Goal: Find contact information: Find contact information

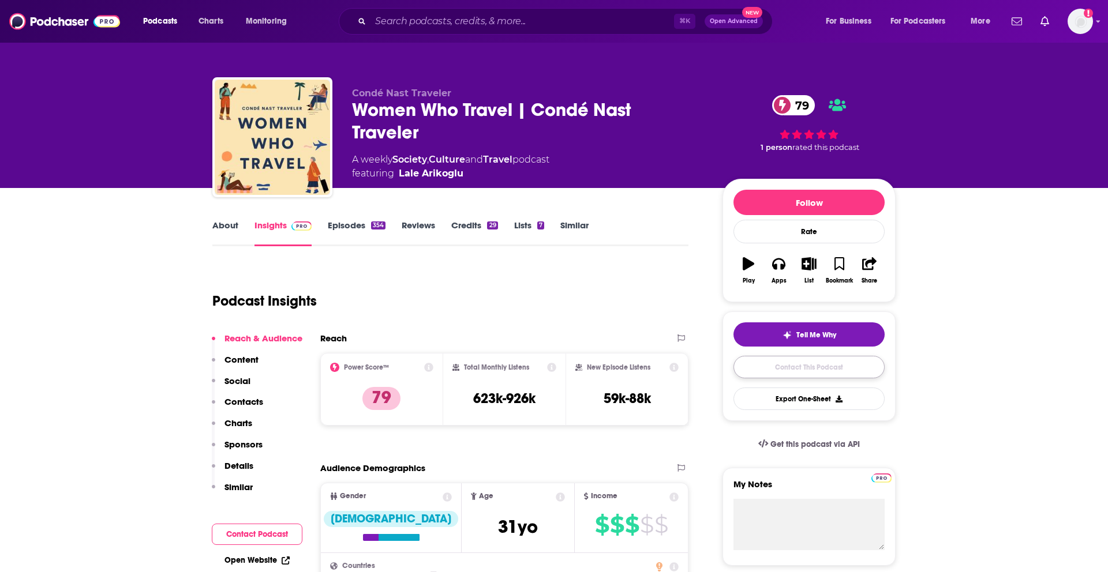
click at [754, 367] on link "Contact This Podcast" at bounding box center [808, 367] width 151 height 23
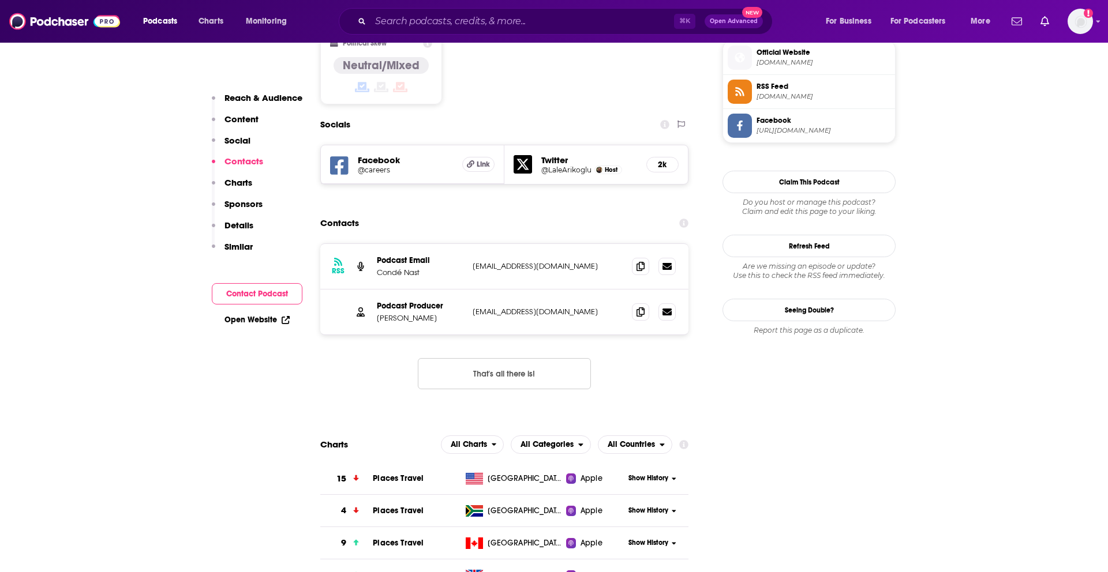
scroll to position [938, 0]
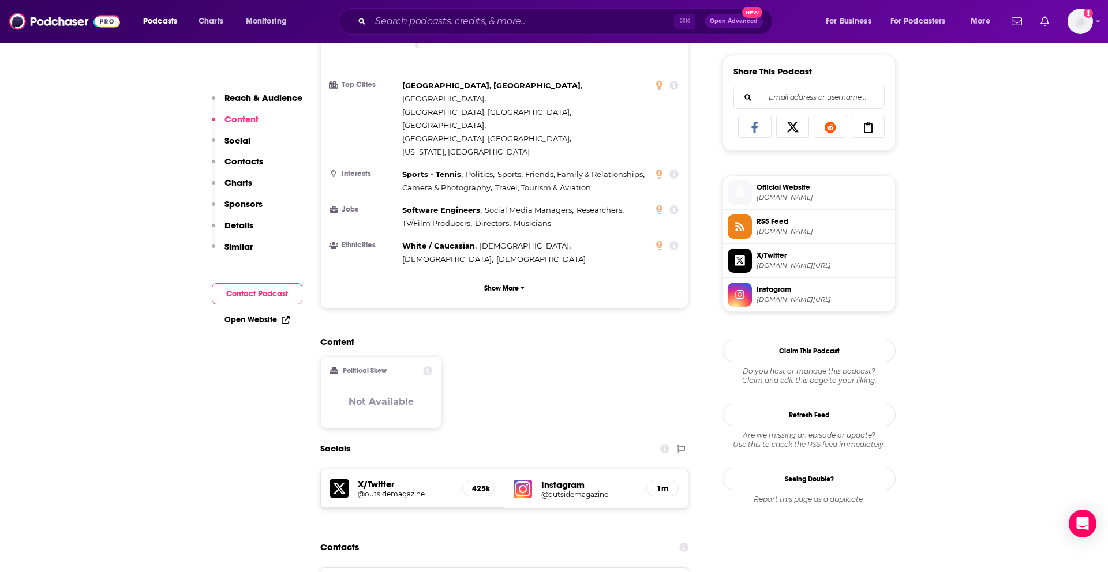
scroll to position [709, 0]
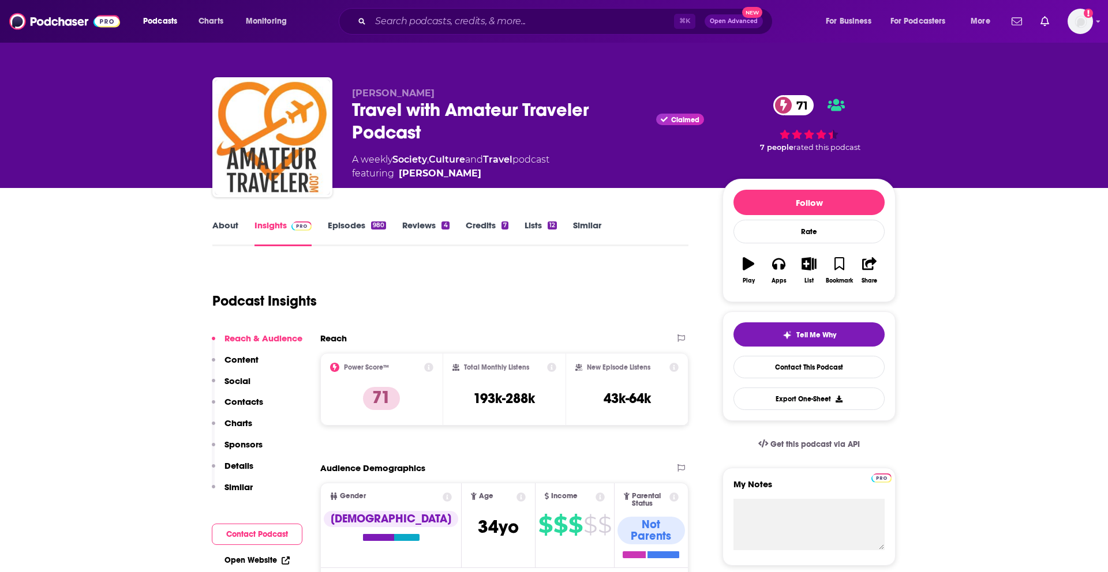
scroll to position [129, 0]
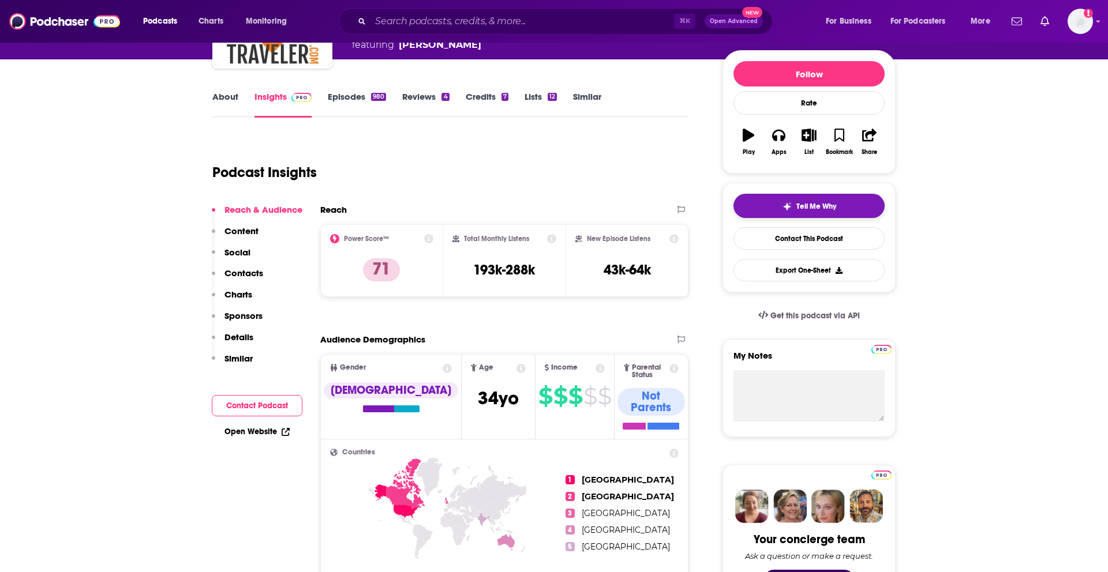
click at [813, 201] on button "Tell Me Why" at bounding box center [808, 206] width 151 height 24
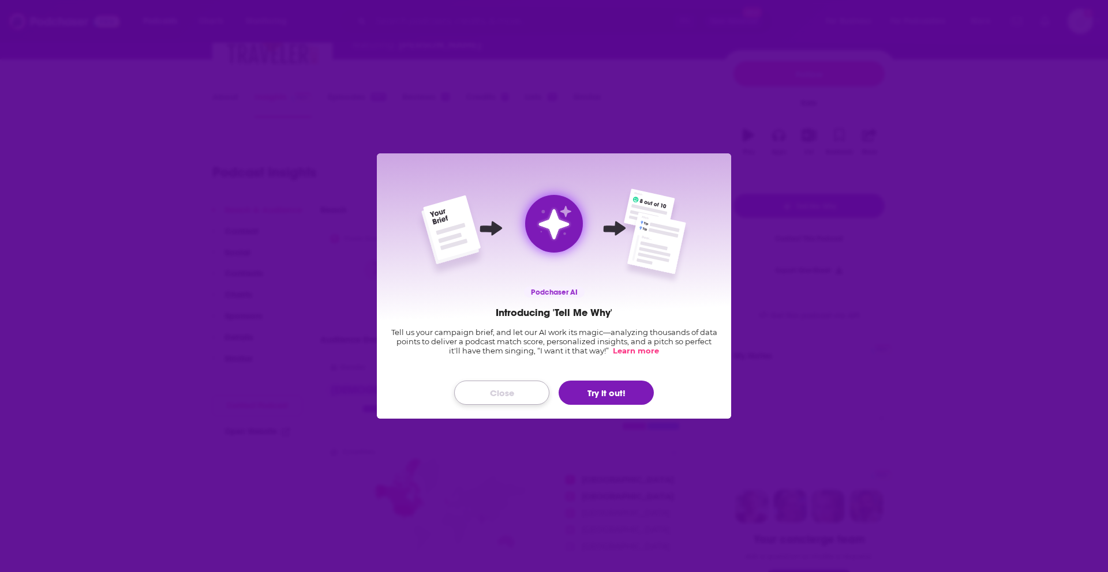
click at [504, 393] on button "Close" at bounding box center [501, 393] width 95 height 24
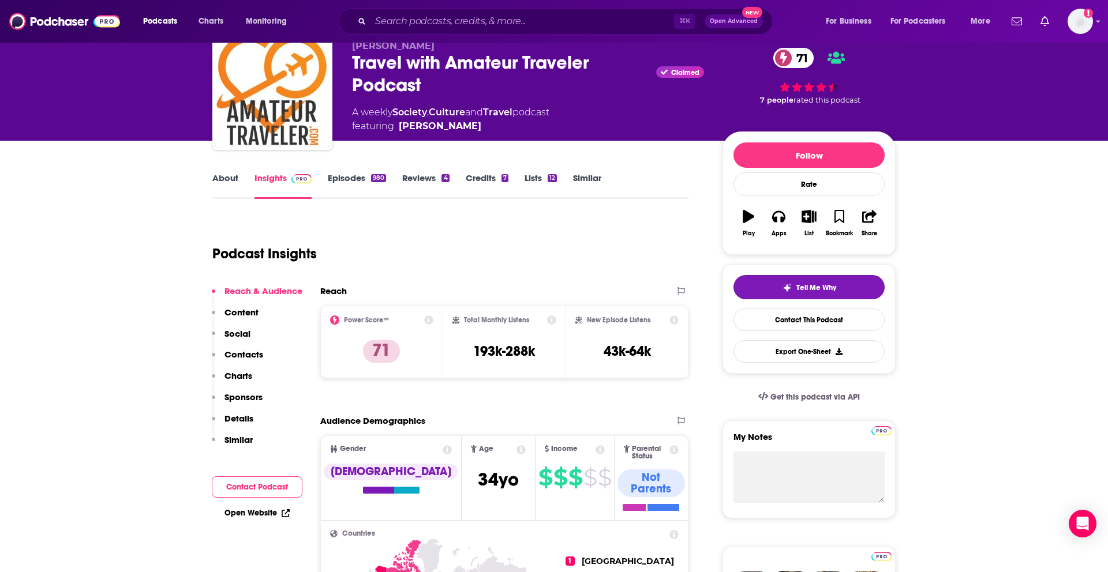
scroll to position [61, 0]
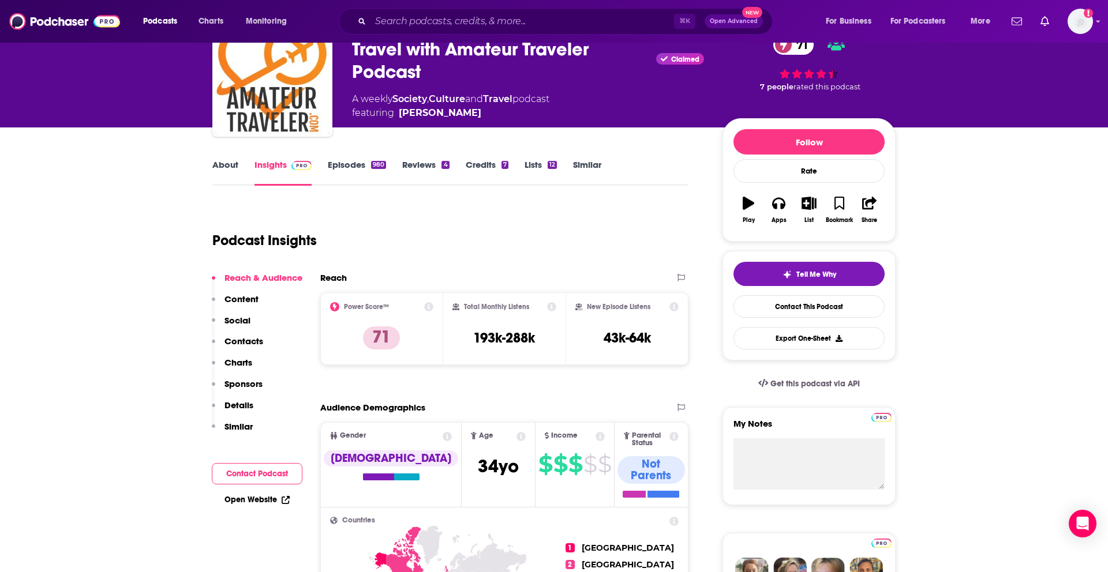
click at [365, 163] on link "Episodes 980" at bounding box center [357, 172] width 58 height 27
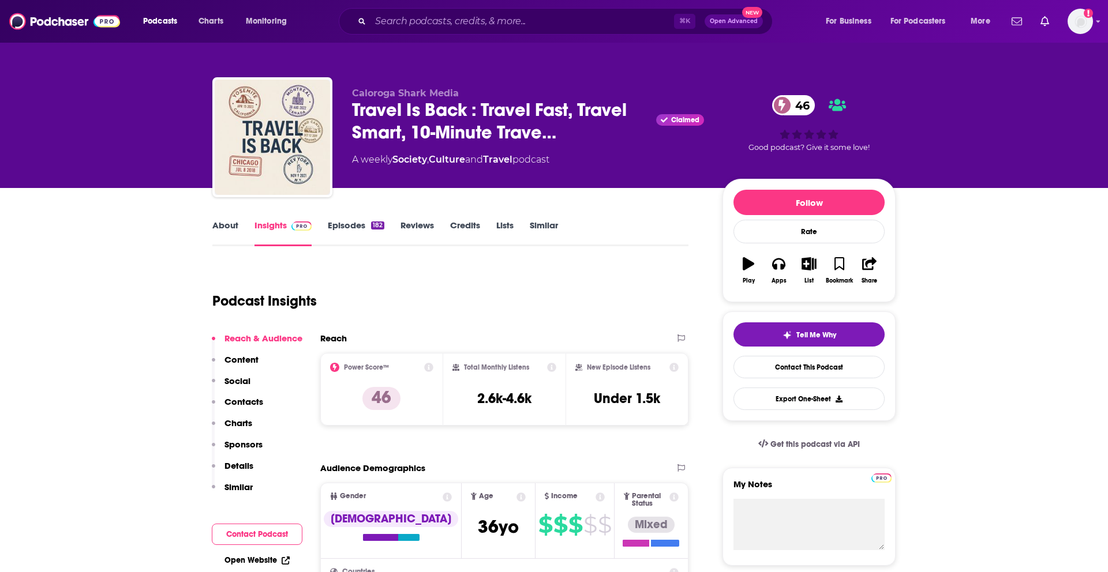
click at [339, 226] on link "Episodes 182" at bounding box center [356, 233] width 57 height 27
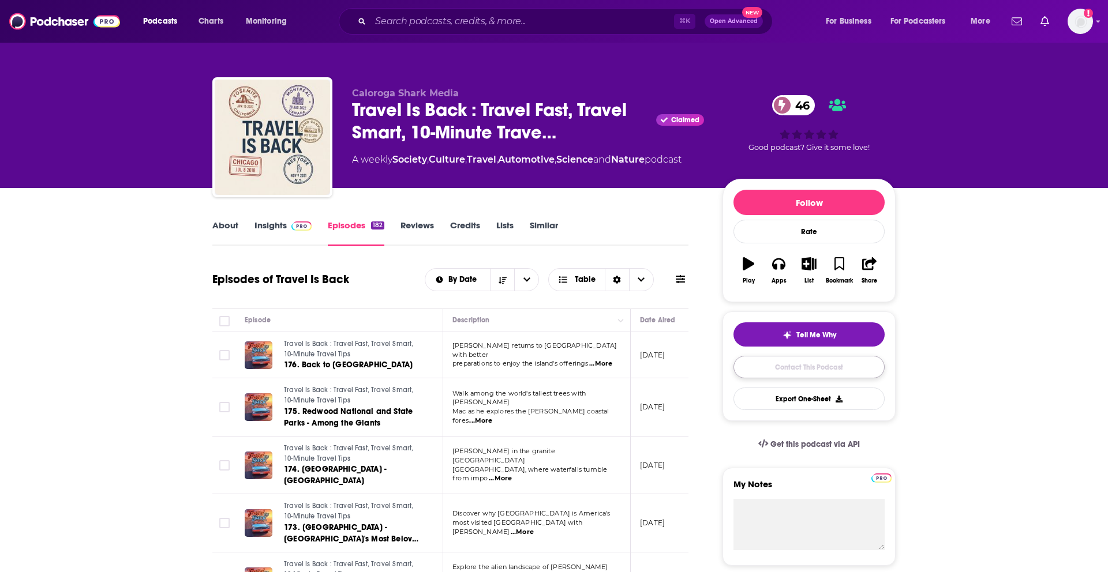
click at [814, 364] on link "Contact This Podcast" at bounding box center [808, 367] width 151 height 23
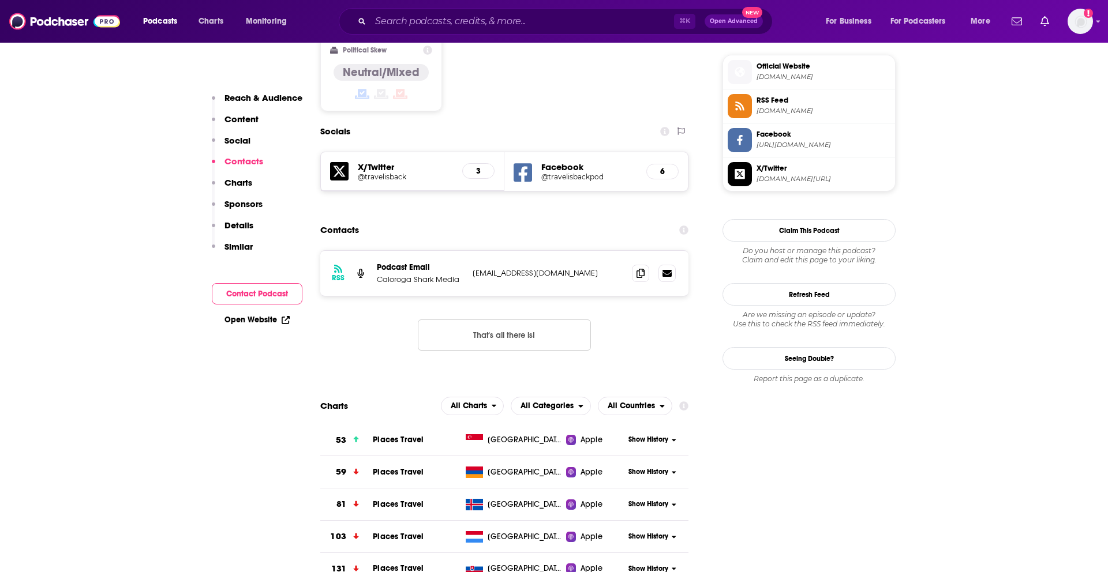
scroll to position [929, 0]
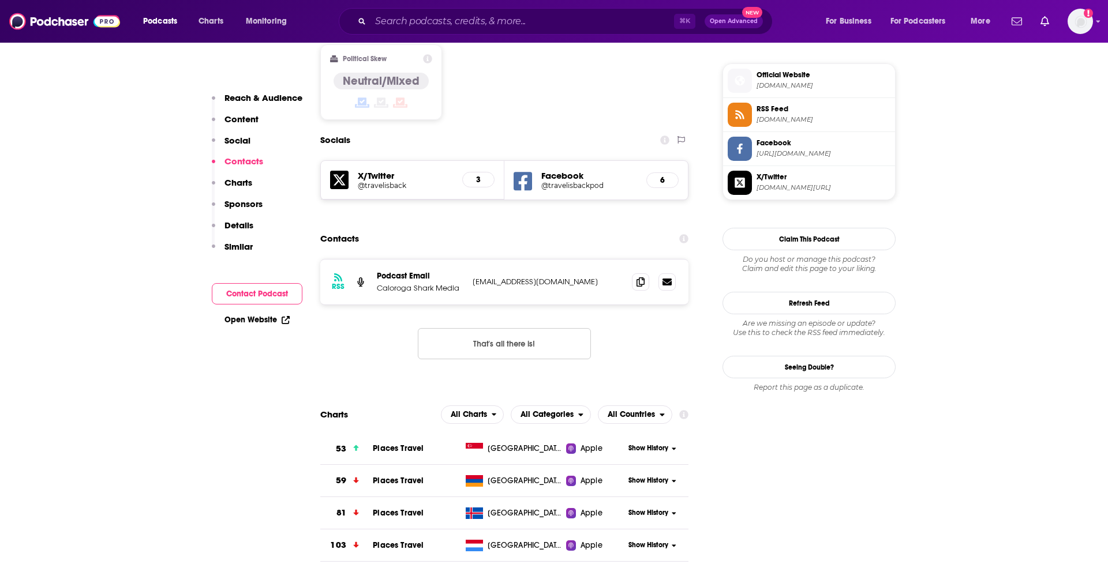
click at [501, 328] on button "That's all there is!" at bounding box center [504, 343] width 173 height 31
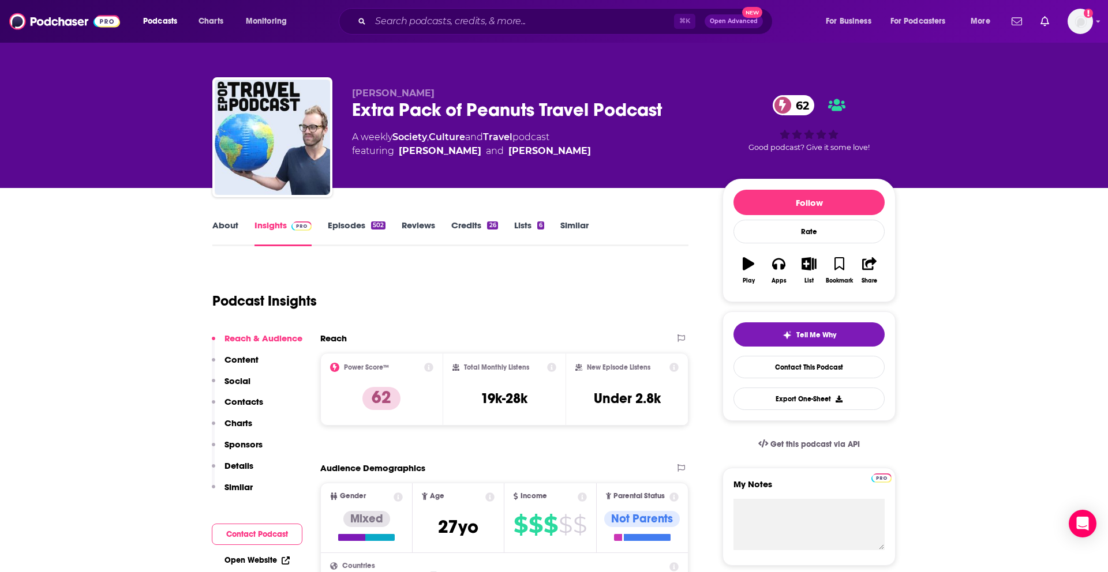
click at [350, 231] on link "Episodes 502" at bounding box center [357, 233] width 58 height 27
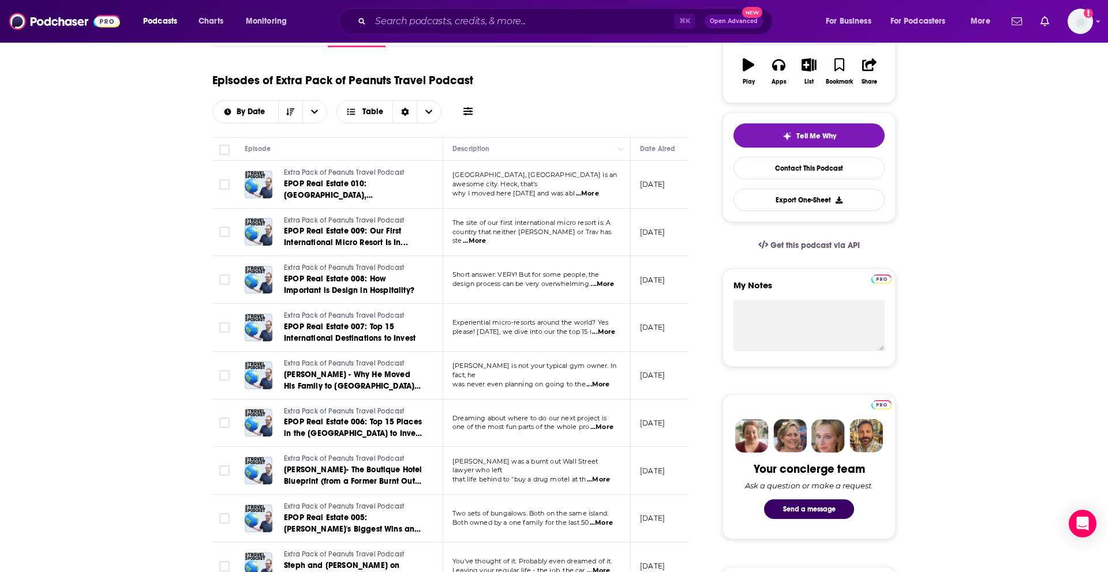
scroll to position [203, 0]
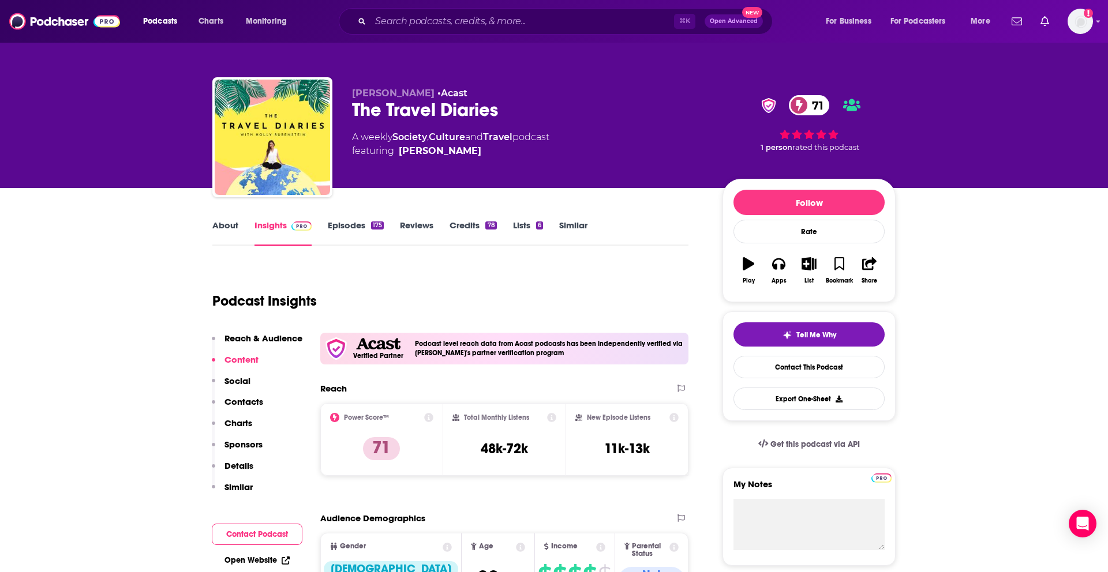
click at [345, 227] on link "Episodes 175" at bounding box center [356, 233] width 56 height 27
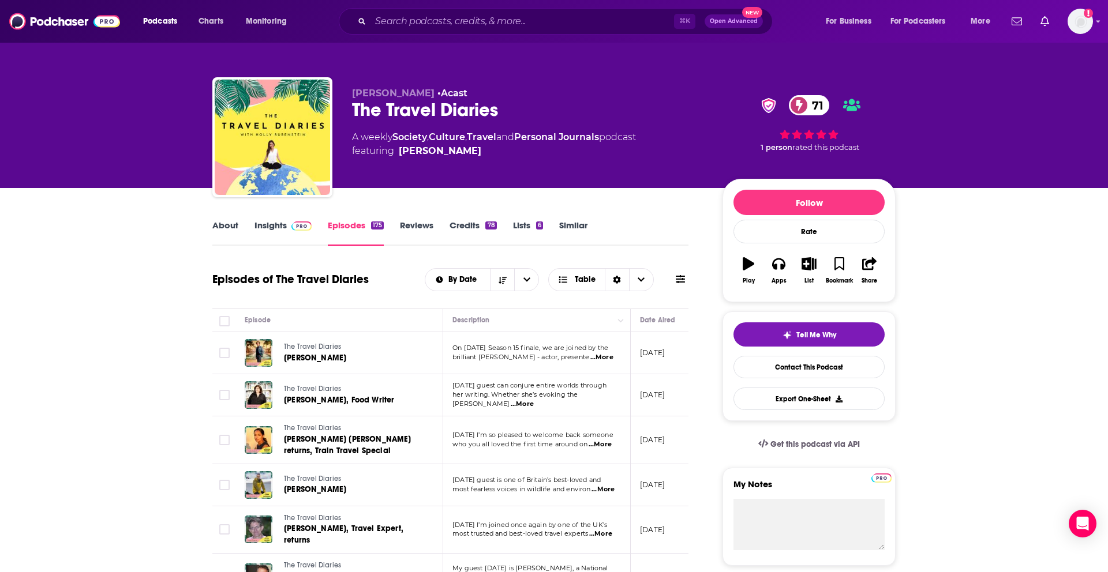
click at [596, 358] on span "...More" at bounding box center [601, 357] width 23 height 9
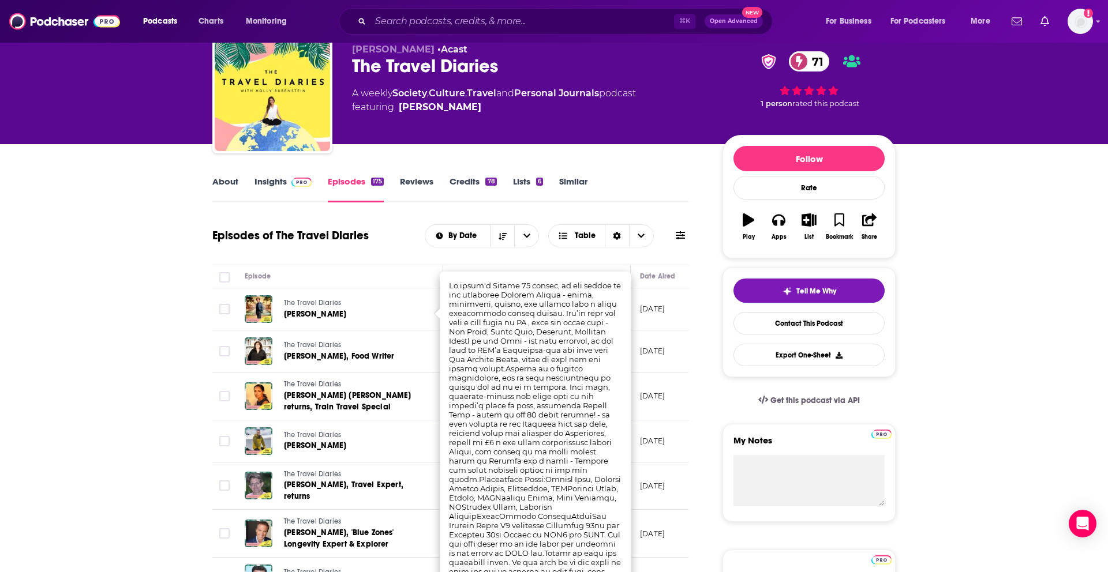
scroll to position [46, 0]
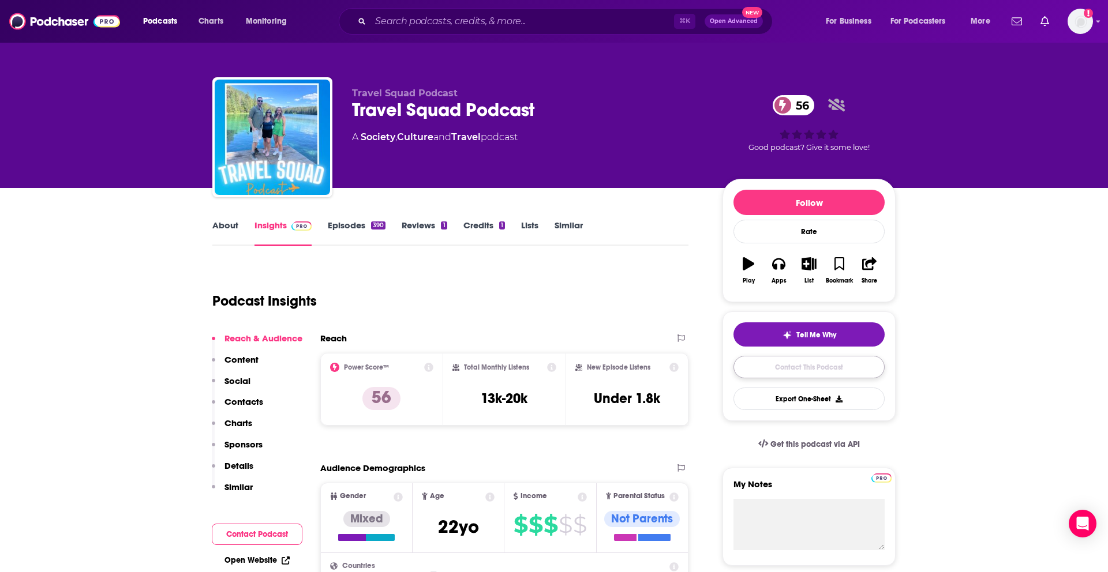
click at [776, 372] on link "Contact This Podcast" at bounding box center [808, 367] width 151 height 23
click at [342, 223] on link "Episodes 390" at bounding box center [357, 233] width 58 height 27
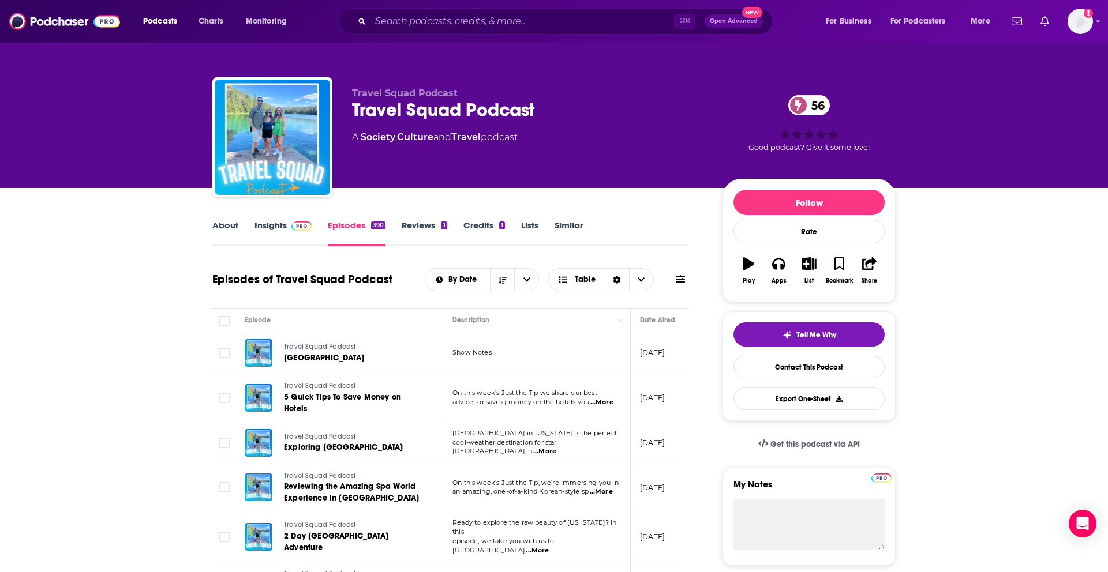
click at [593, 406] on span "...More" at bounding box center [601, 402] width 23 height 9
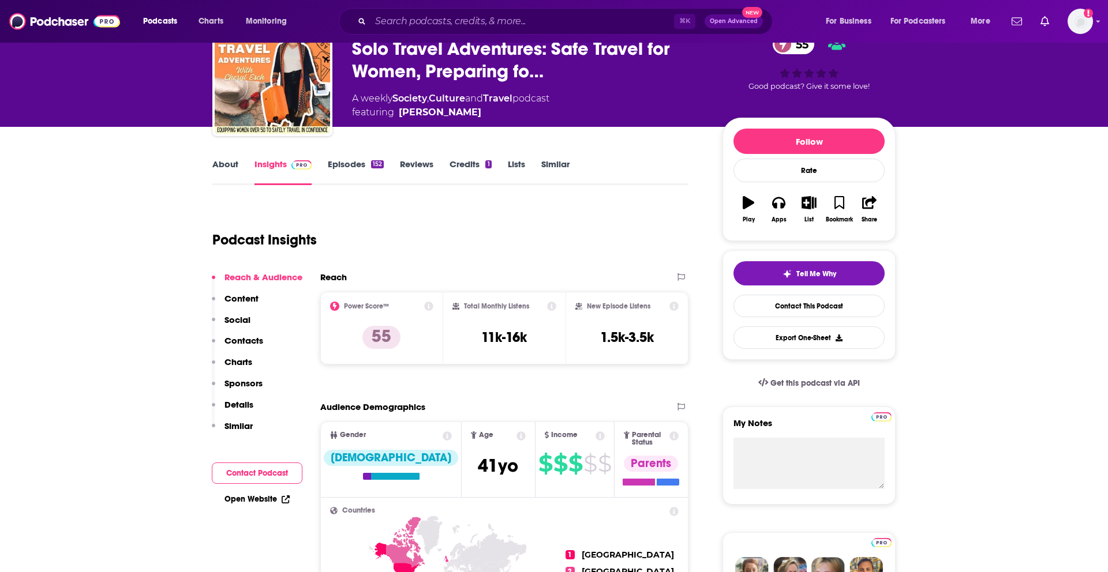
scroll to position [62, 0]
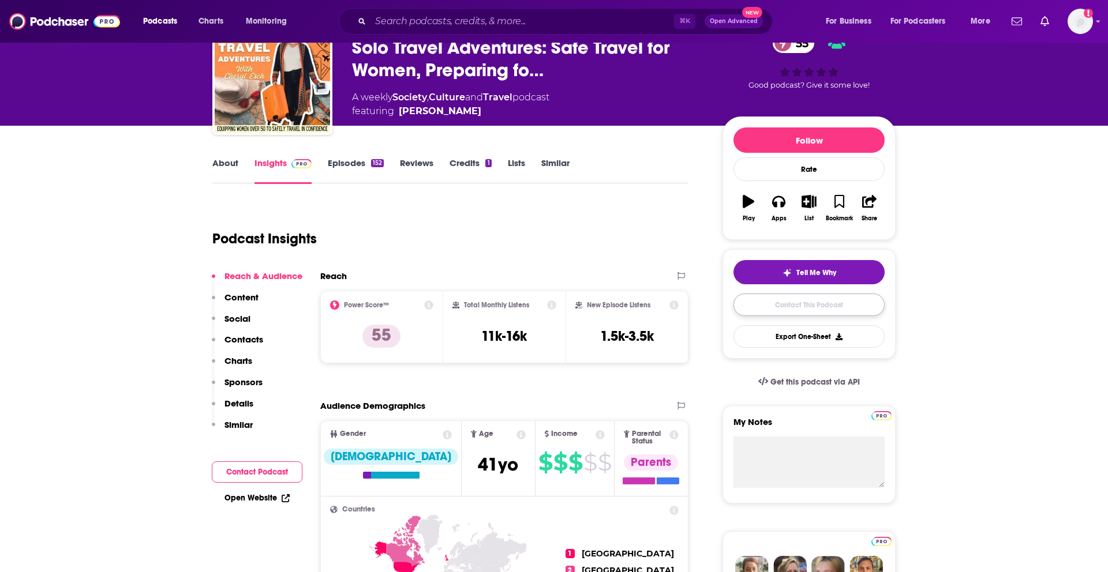
click at [791, 304] on link "Contact This Podcast" at bounding box center [808, 305] width 151 height 23
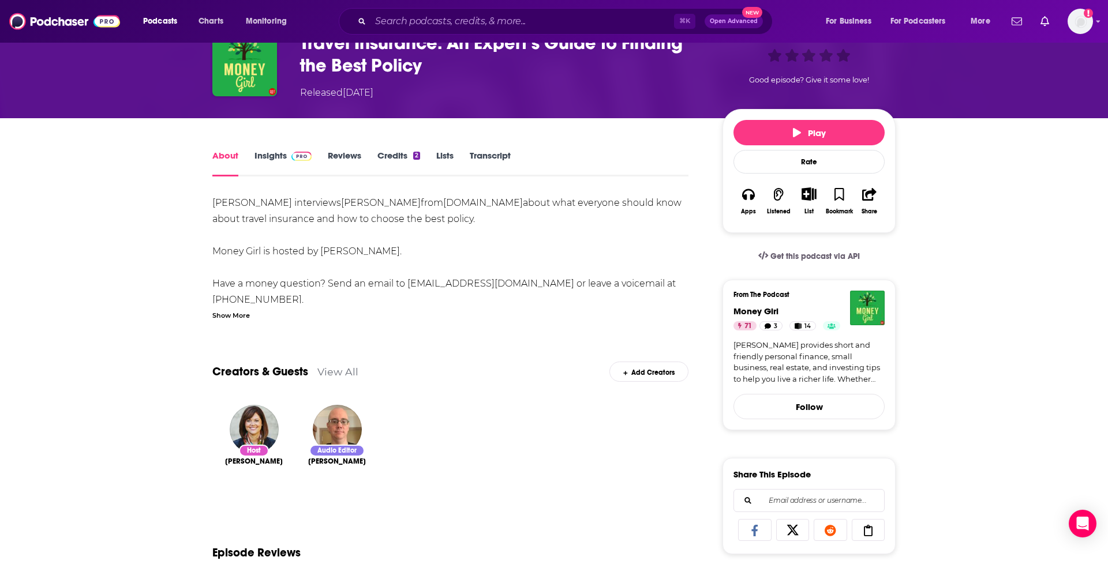
scroll to position [71, 0]
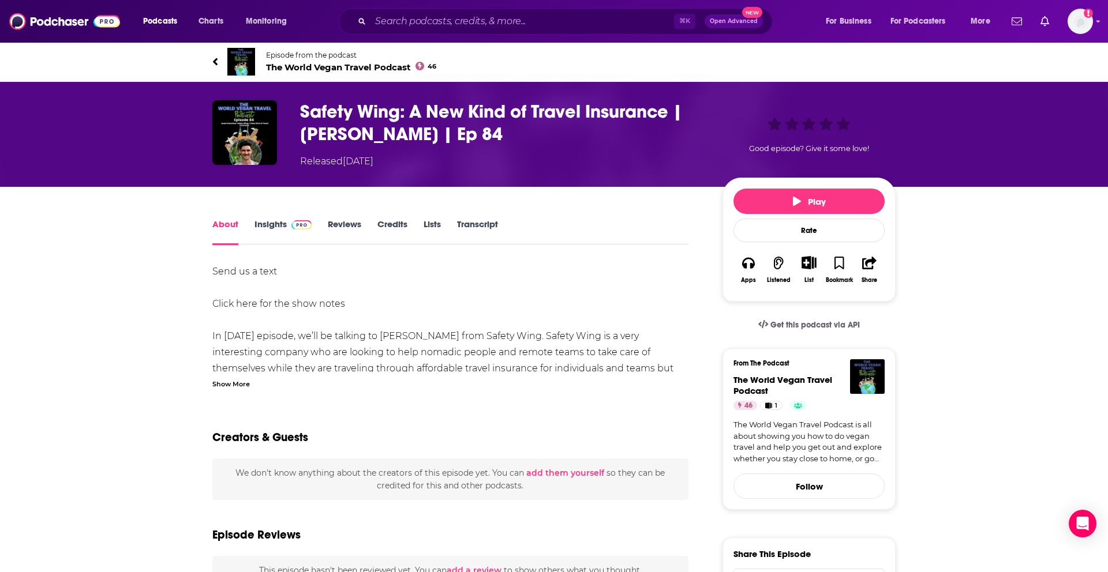
click at [223, 383] on div "Show More" at bounding box center [231, 383] width 38 height 11
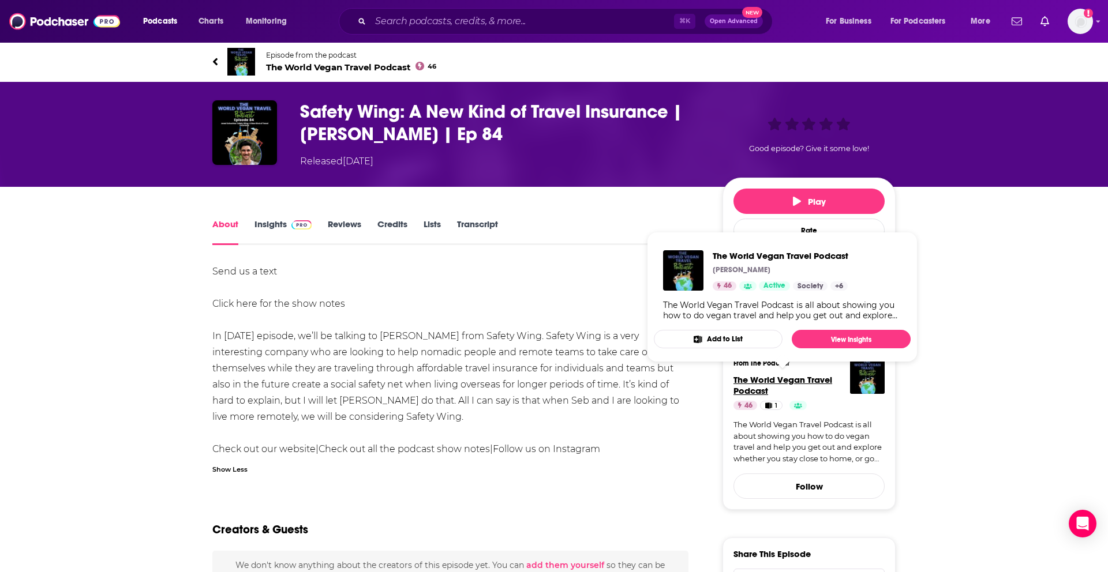
click at [752, 381] on span "The World Vegan Travel Podcast" at bounding box center [782, 386] width 99 height 22
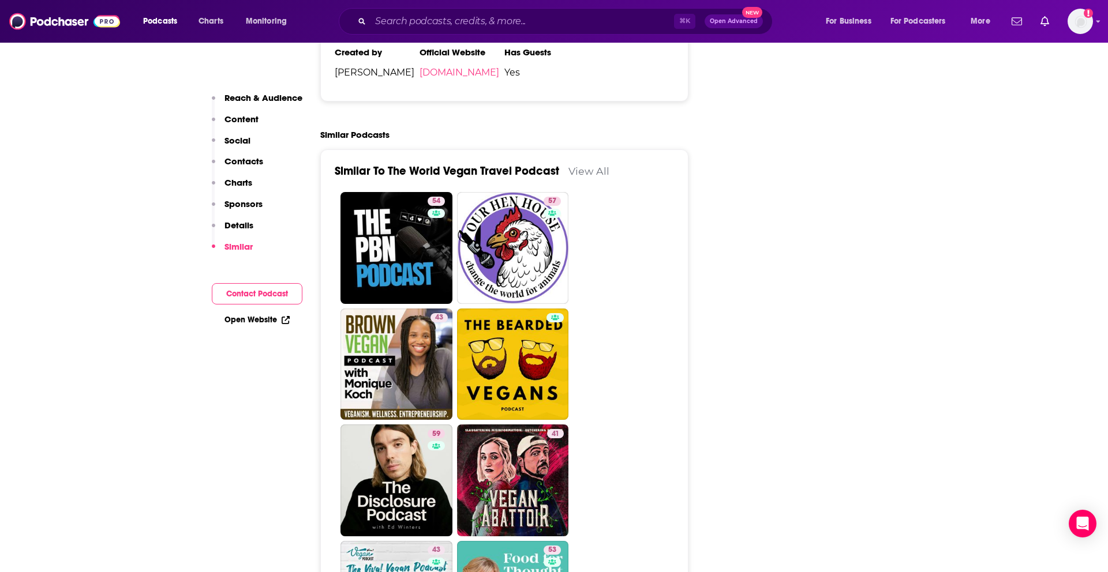
scroll to position [1925, 0]
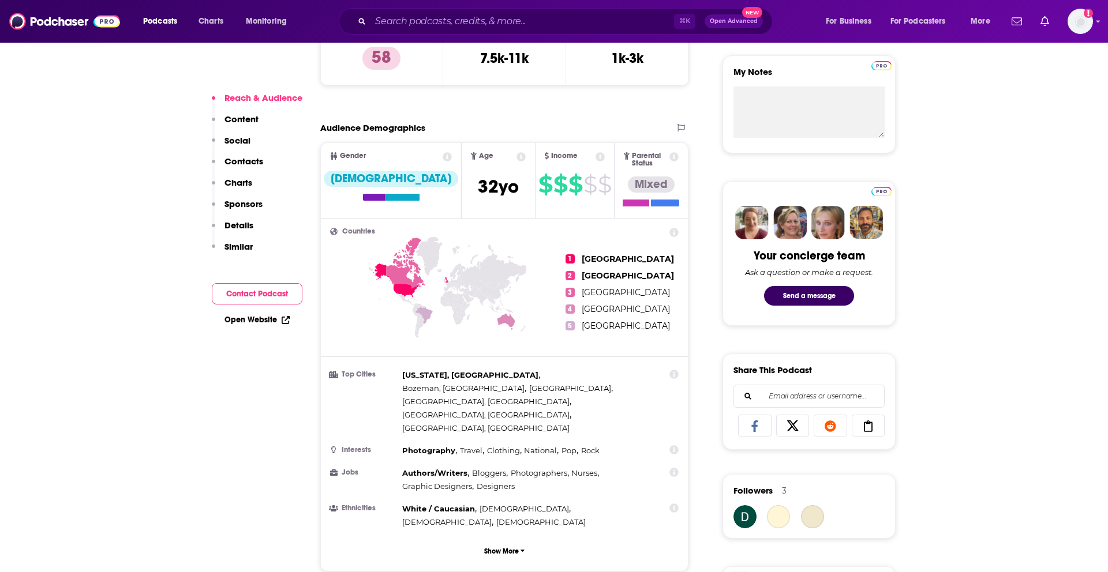
scroll to position [414, 0]
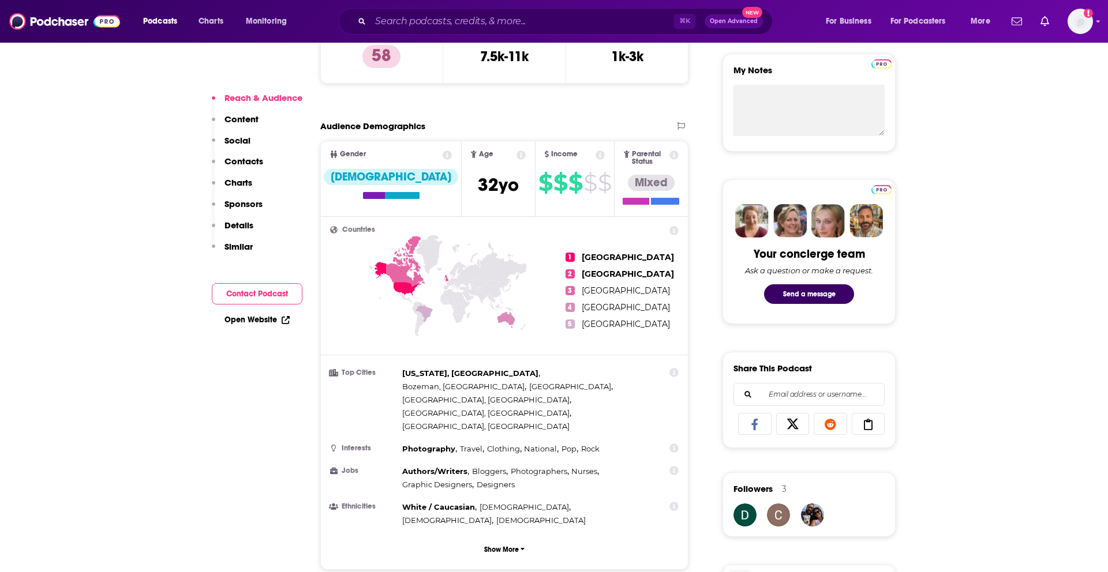
click at [235, 226] on p "Details" at bounding box center [238, 225] width 29 height 11
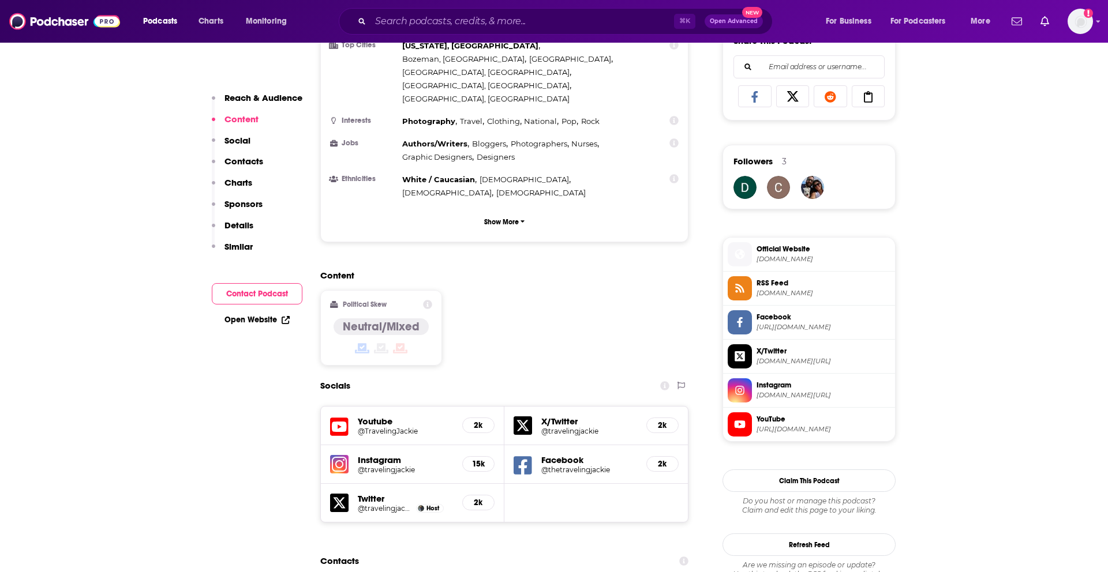
scroll to position [743, 0]
click at [733, 390] on icon at bounding box center [739, 389] width 13 height 10
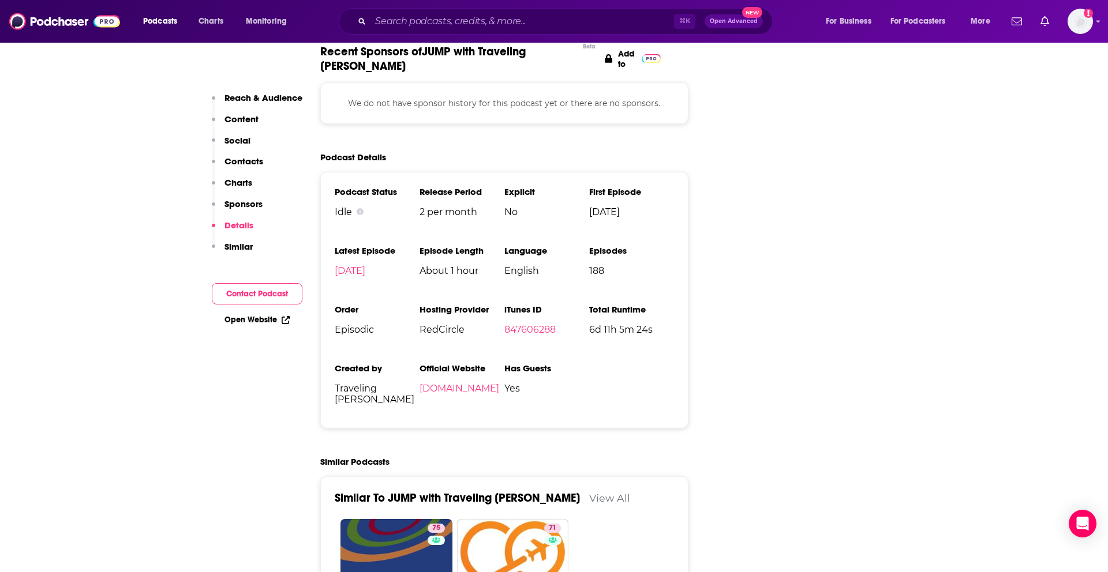
scroll to position [1748, 0]
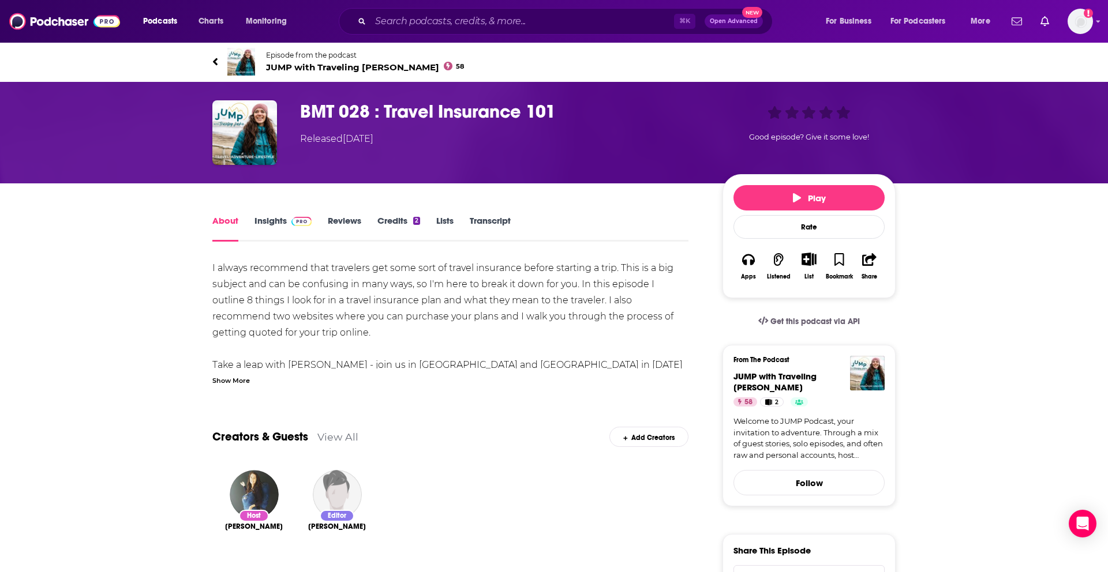
drag, startPoint x: 239, startPoint y: 378, endPoint x: 201, endPoint y: 369, distance: 39.2
click at [239, 378] on div "Show More" at bounding box center [231, 380] width 38 height 11
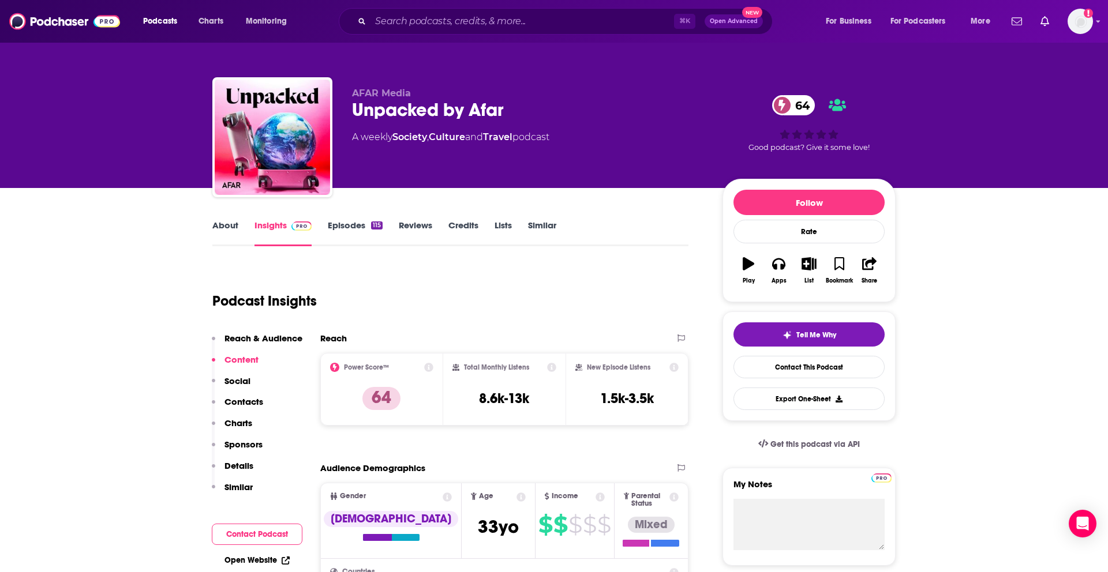
click at [359, 224] on link "Episodes 115" at bounding box center [355, 233] width 55 height 27
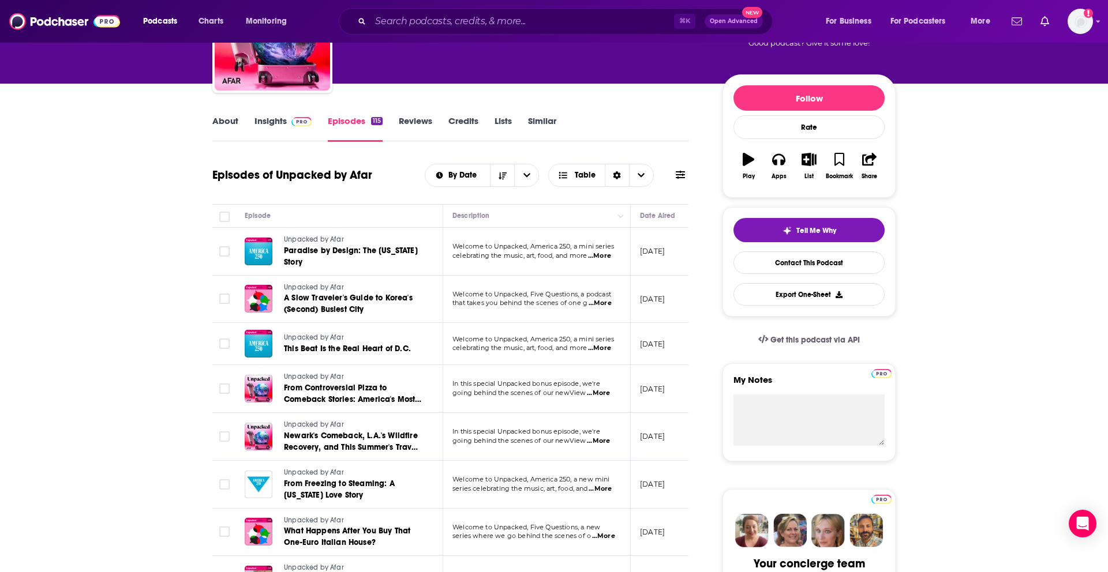
scroll to position [106, 0]
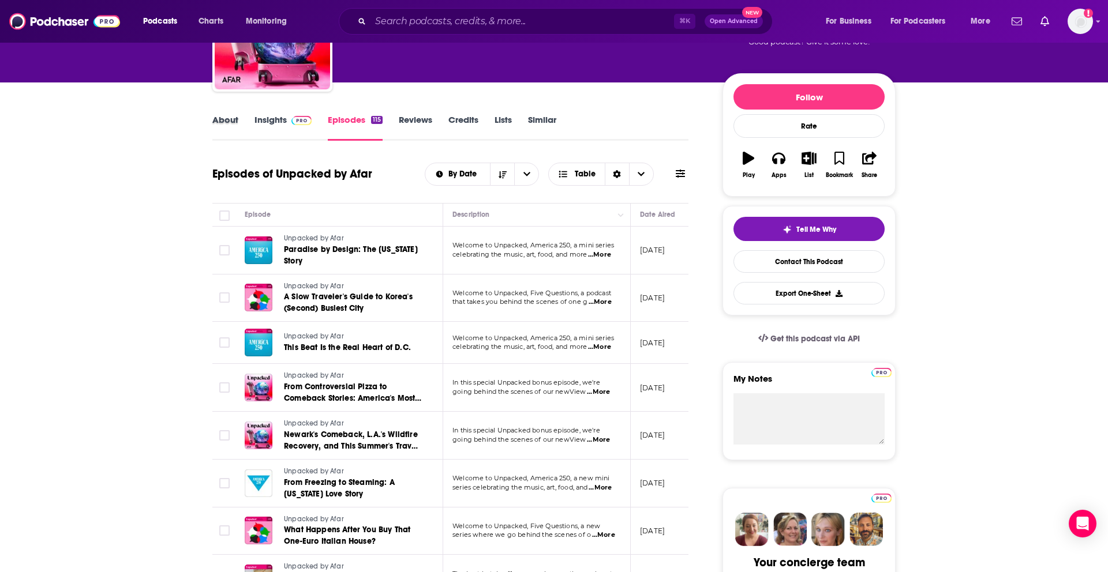
click at [238, 119] on div "About" at bounding box center [233, 127] width 42 height 27
click at [232, 122] on link "About" at bounding box center [225, 127] width 26 height 27
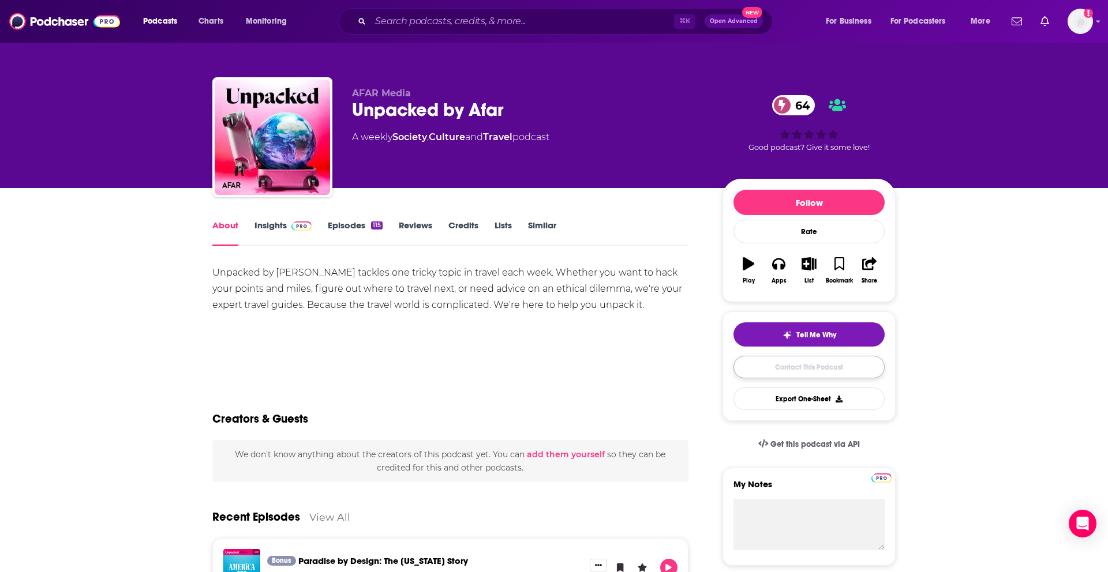
click at [781, 369] on link "Contact This Podcast" at bounding box center [808, 367] width 151 height 23
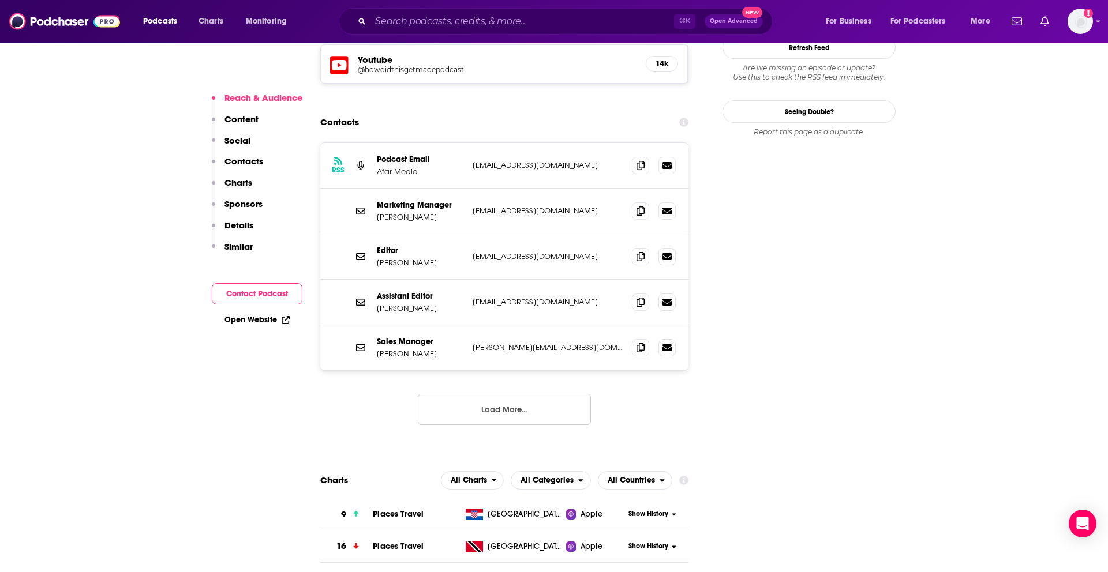
scroll to position [1036, 0]
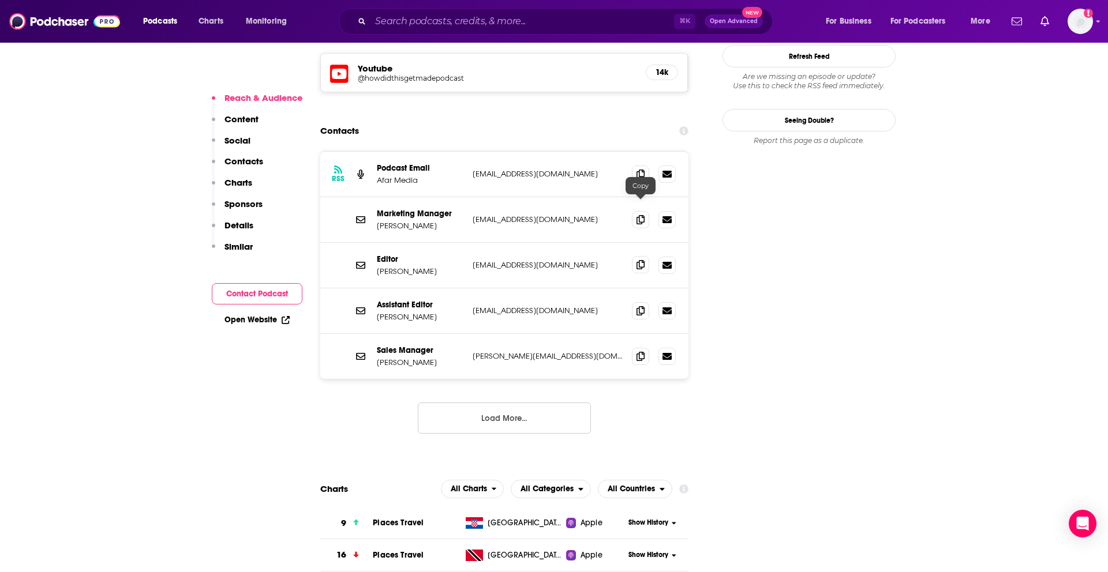
click at [644, 260] on icon at bounding box center [641, 264] width 8 height 9
click at [638, 306] on icon at bounding box center [641, 310] width 8 height 9
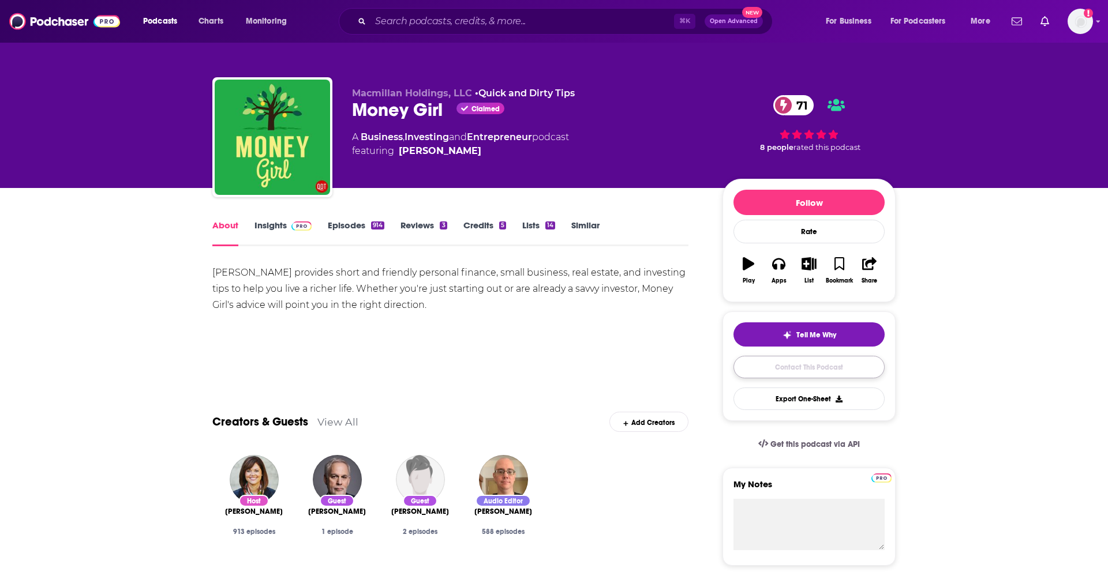
click at [769, 366] on link "Contact This Podcast" at bounding box center [808, 367] width 151 height 23
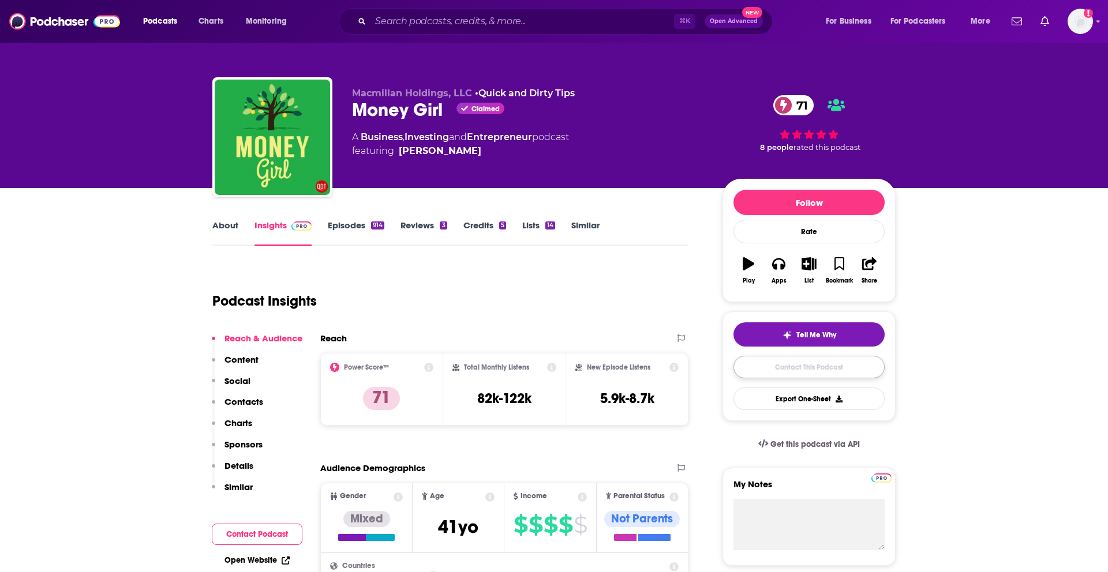
click at [774, 359] on link "Contact This Podcast" at bounding box center [808, 367] width 151 height 23
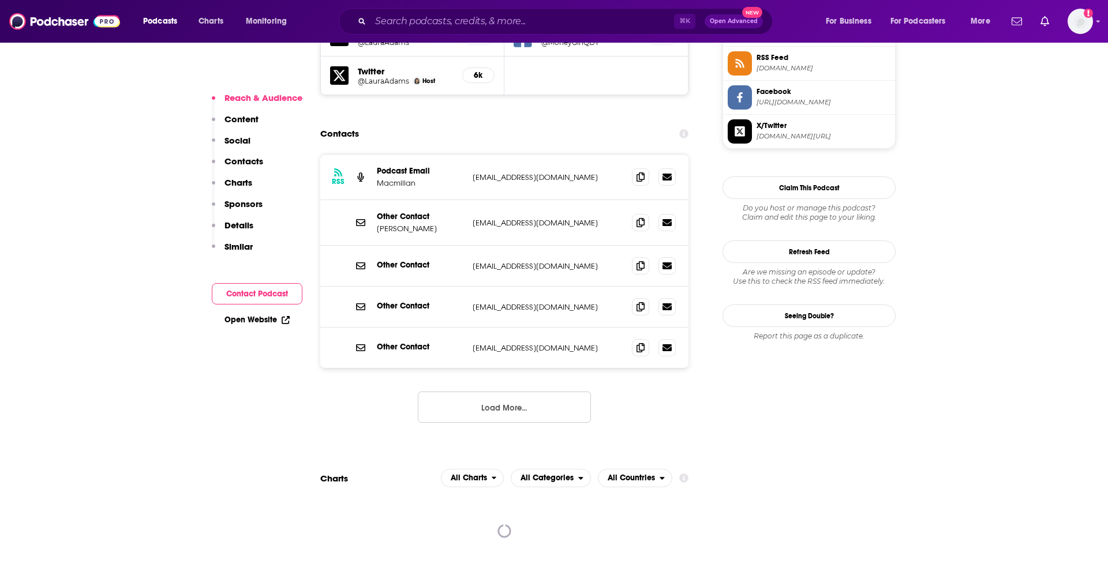
scroll to position [1061, 0]
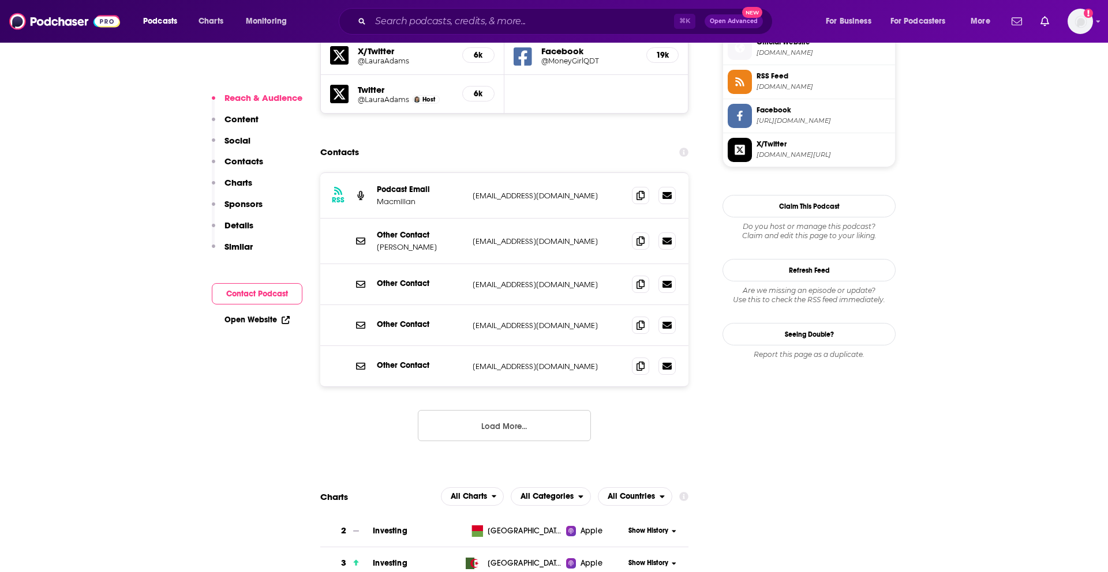
click at [472, 410] on button "Load More..." at bounding box center [504, 425] width 173 height 31
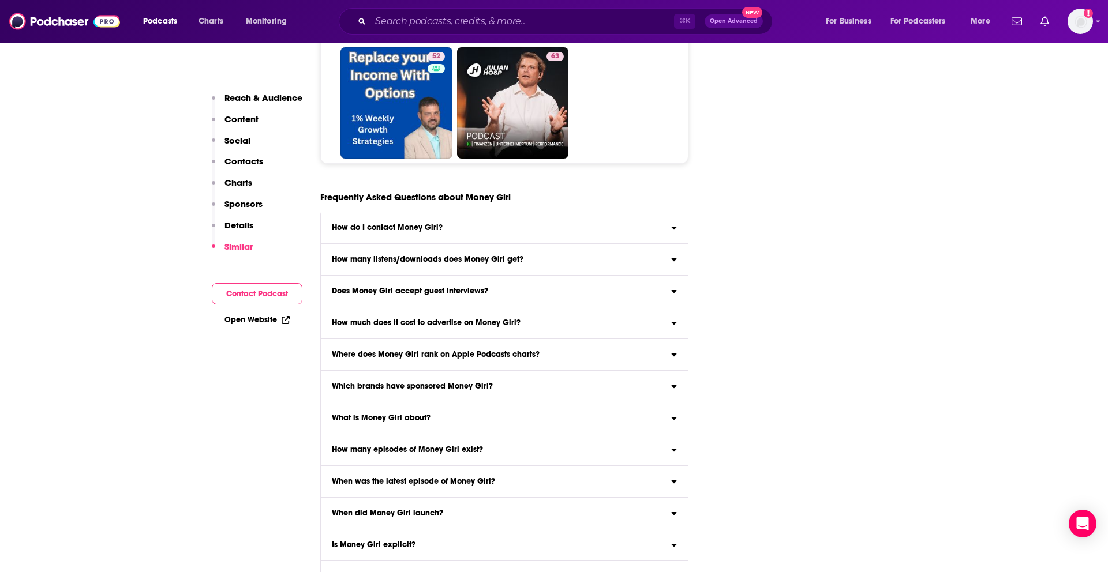
scroll to position [6301, 0]
click at [448, 223] on div "How do I contact Money Girl?" at bounding box center [504, 227] width 367 height 8
click at [0, 0] on input "How do I contact Money Girl? Click here to view contact information for Money G…" at bounding box center [0, 0] width 0 height 0
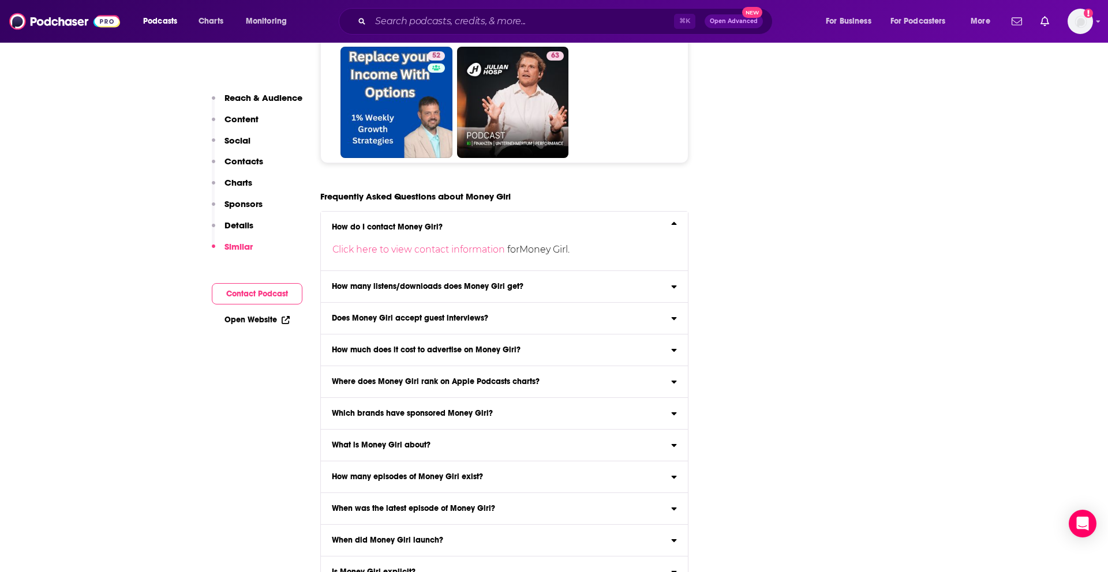
click at [412, 315] on h3 "Does Money Girl accept guest interviews?" at bounding box center [410, 319] width 156 height 8
click at [0, 0] on input "Does Money Girl accept guest interviews? Yes" at bounding box center [0, 0] width 0 height 0
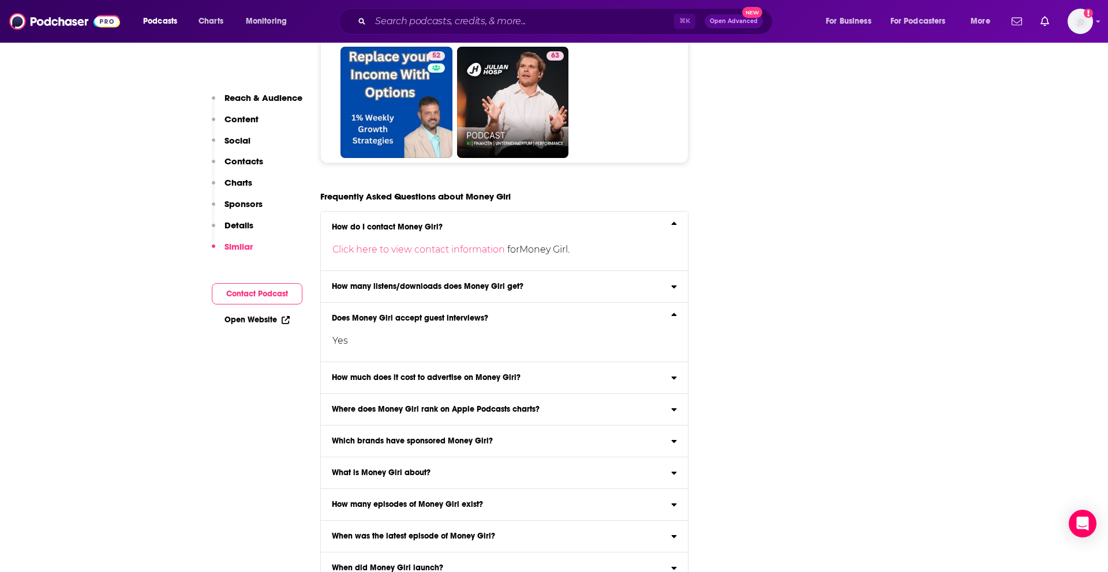
click at [546, 362] on label "How much does it cost to advertise on Money Girl? Click here to view our estima…" at bounding box center [504, 378] width 367 height 32
click at [0, 0] on input "How much does it cost to advertise on Money Girl? Click here to view our estima…" at bounding box center [0, 0] width 0 height 0
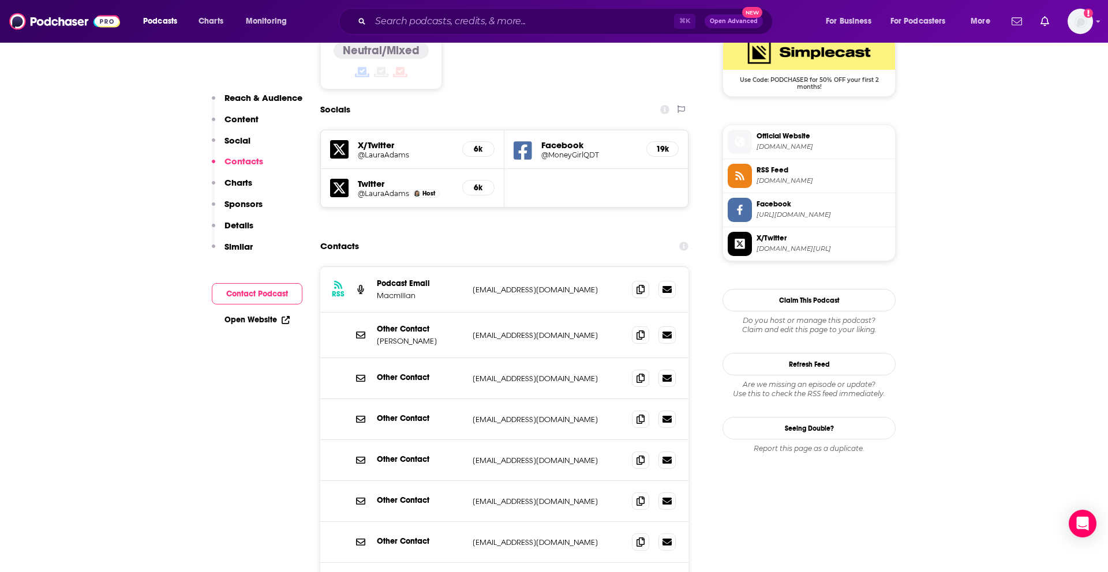
scroll to position [968, 0]
click at [641, 414] on icon at bounding box center [641, 418] width 8 height 9
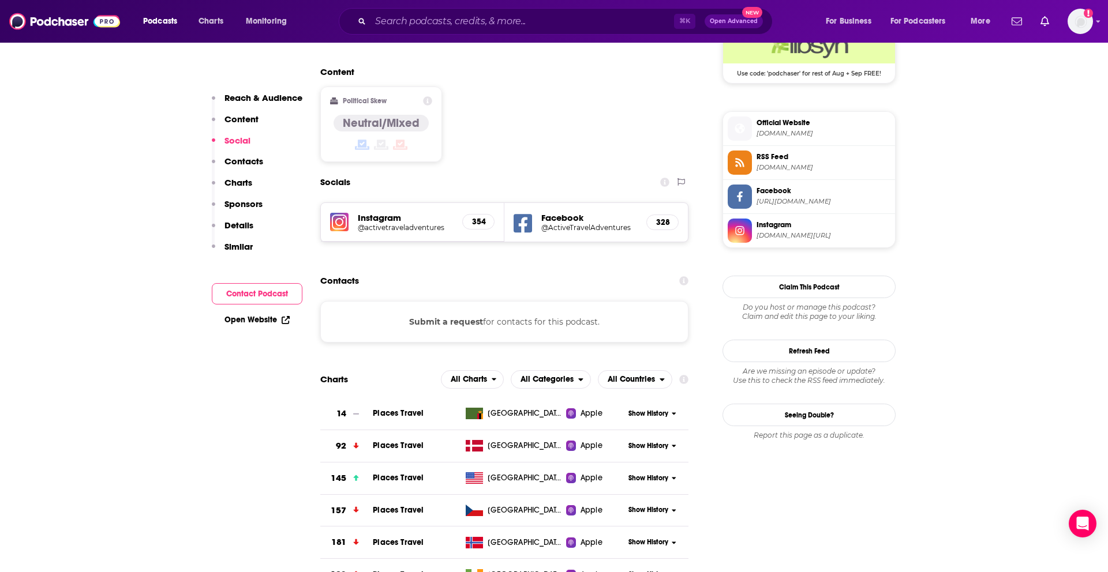
scroll to position [886, 0]
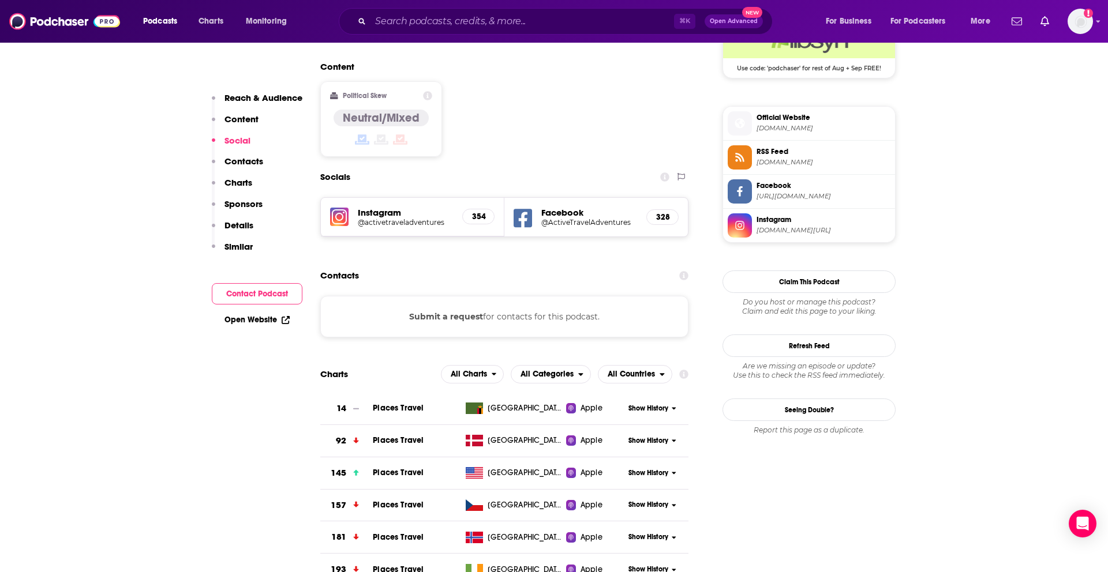
click at [442, 310] on button "Submit a request" at bounding box center [446, 316] width 74 height 13
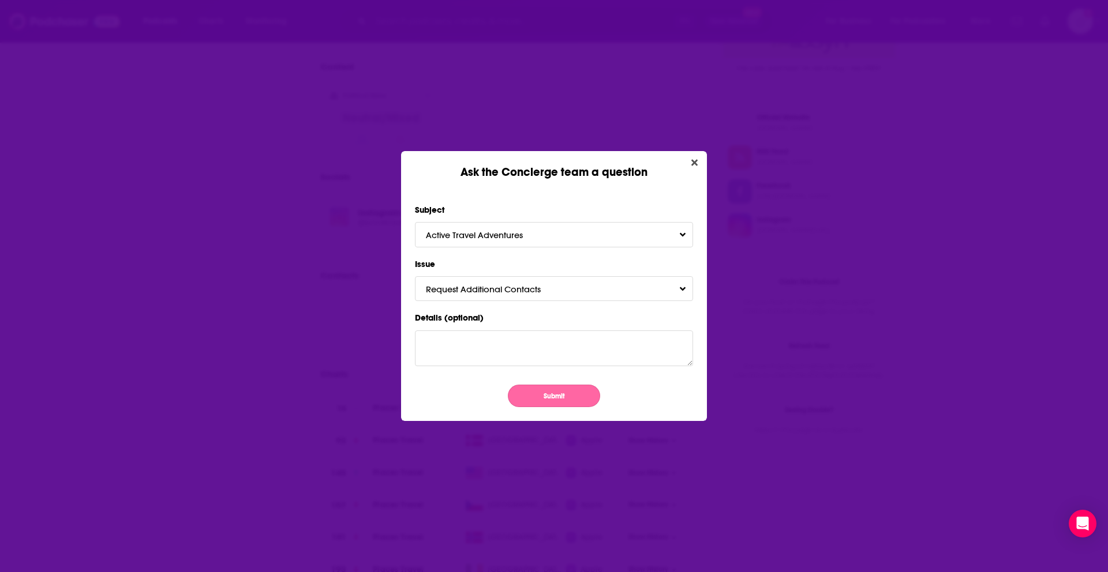
click at [563, 391] on button "Submit" at bounding box center [554, 396] width 92 height 23
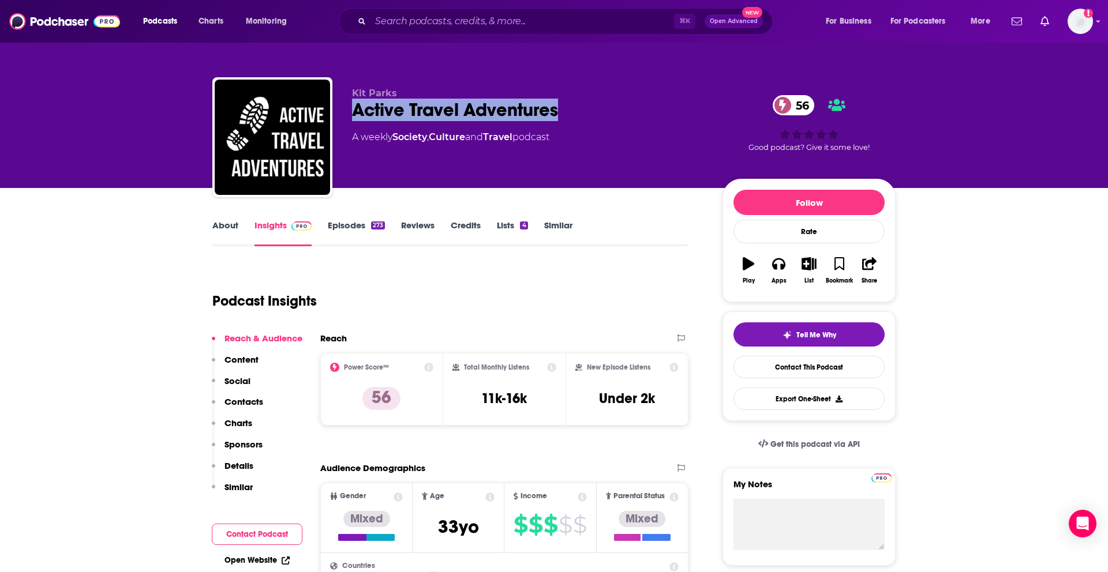
drag, startPoint x: 352, startPoint y: 106, endPoint x: 577, endPoint y: 109, distance: 224.5
click at [577, 109] on div "Kit Parks Active Travel Adventures 56 A weekly Society , Culture and Travel pod…" at bounding box center [553, 139] width 683 height 125
click at [353, 231] on link "Episodes 273" at bounding box center [356, 233] width 57 height 27
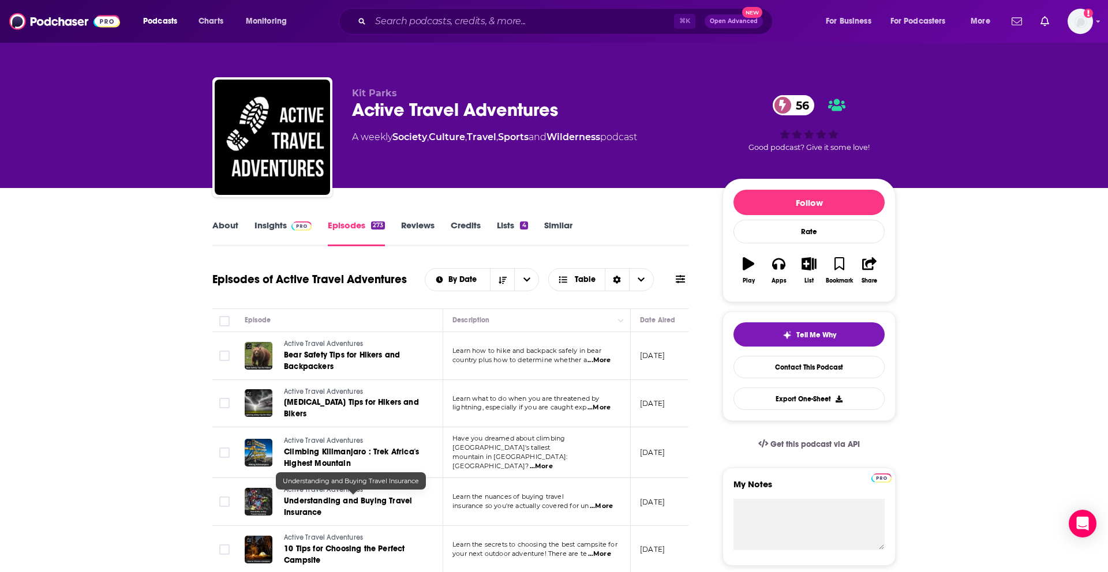
click at [296, 507] on span "Understanding and Buying Travel Insurance" at bounding box center [348, 506] width 128 height 21
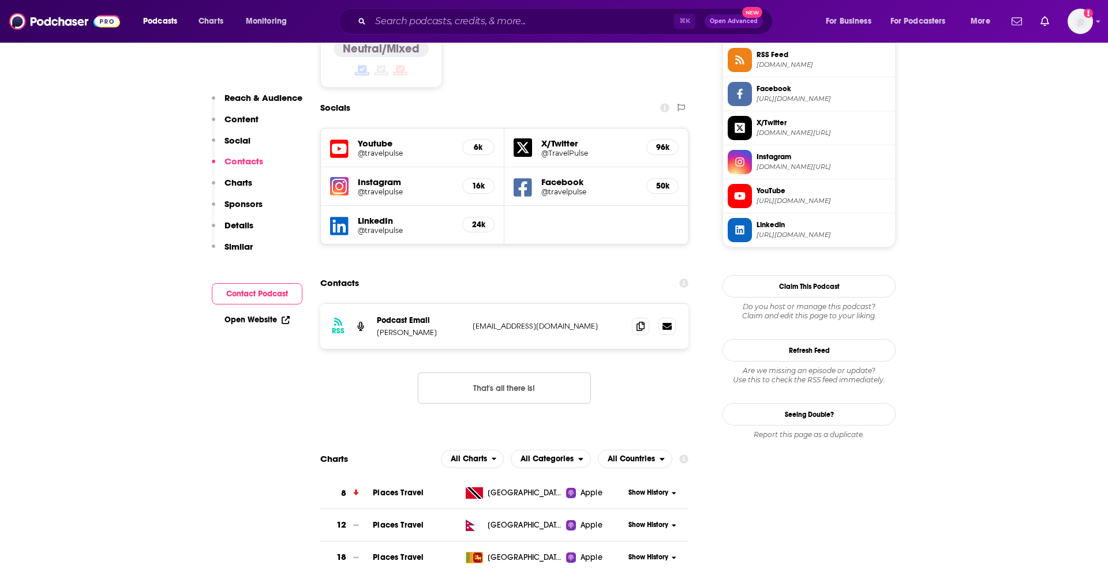
scroll to position [975, 0]
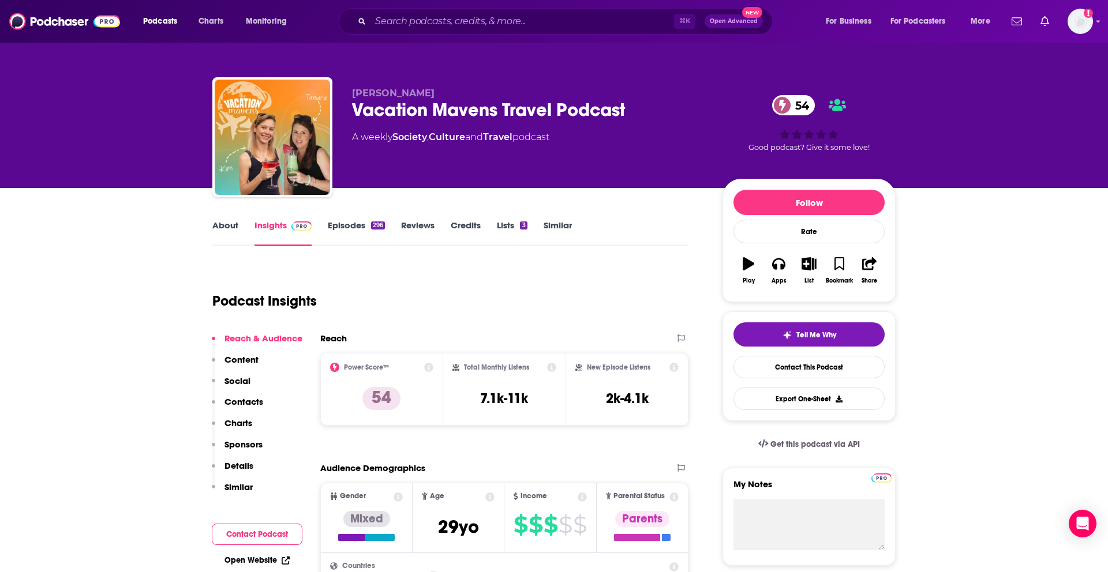
click at [361, 224] on link "Episodes 296" at bounding box center [356, 233] width 57 height 27
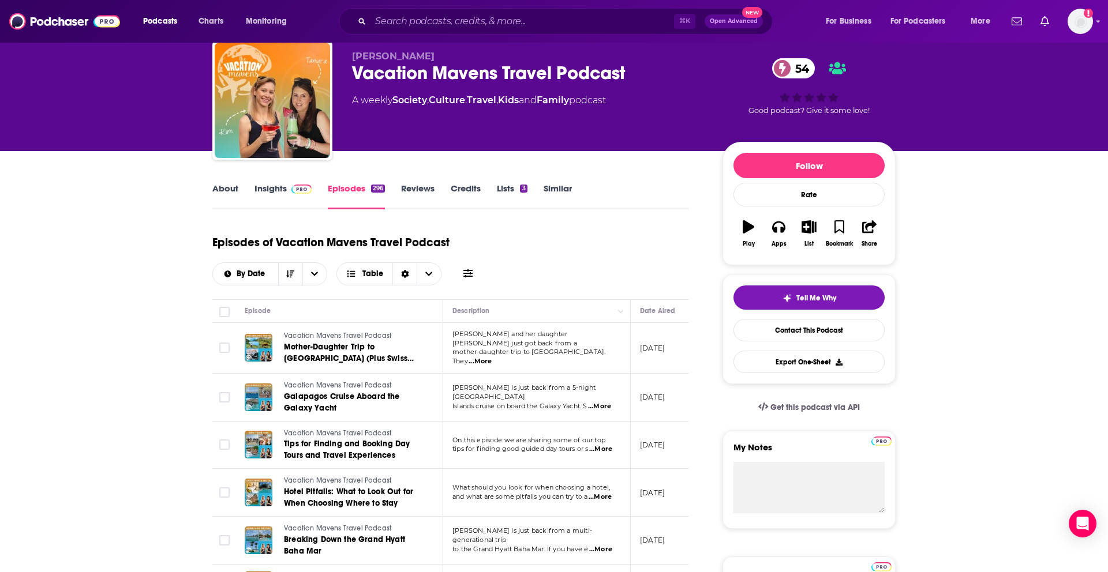
scroll to position [38, 0]
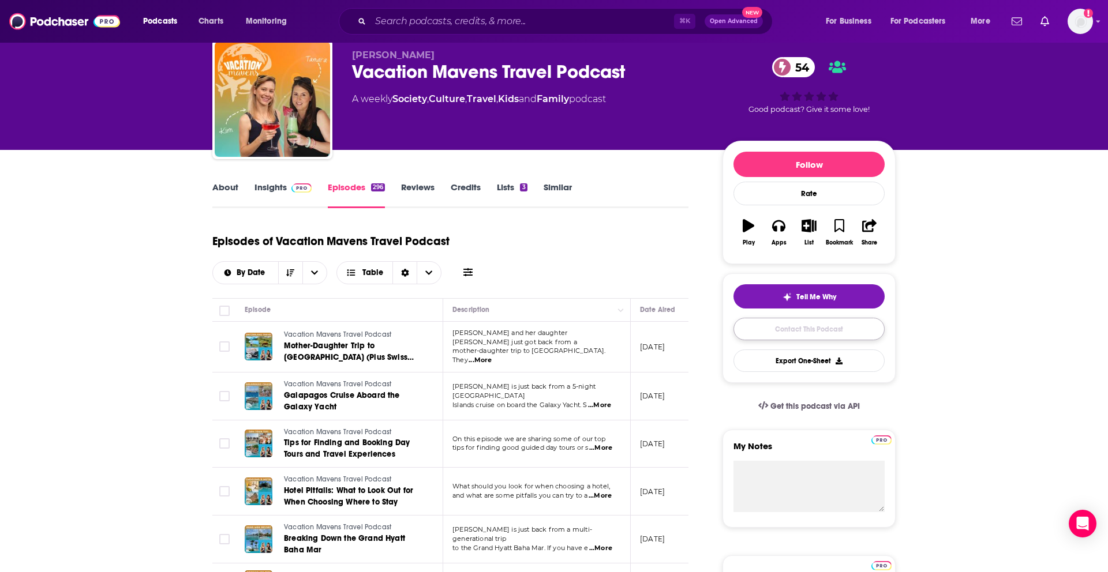
click at [771, 332] on link "Contact This Podcast" at bounding box center [808, 329] width 151 height 23
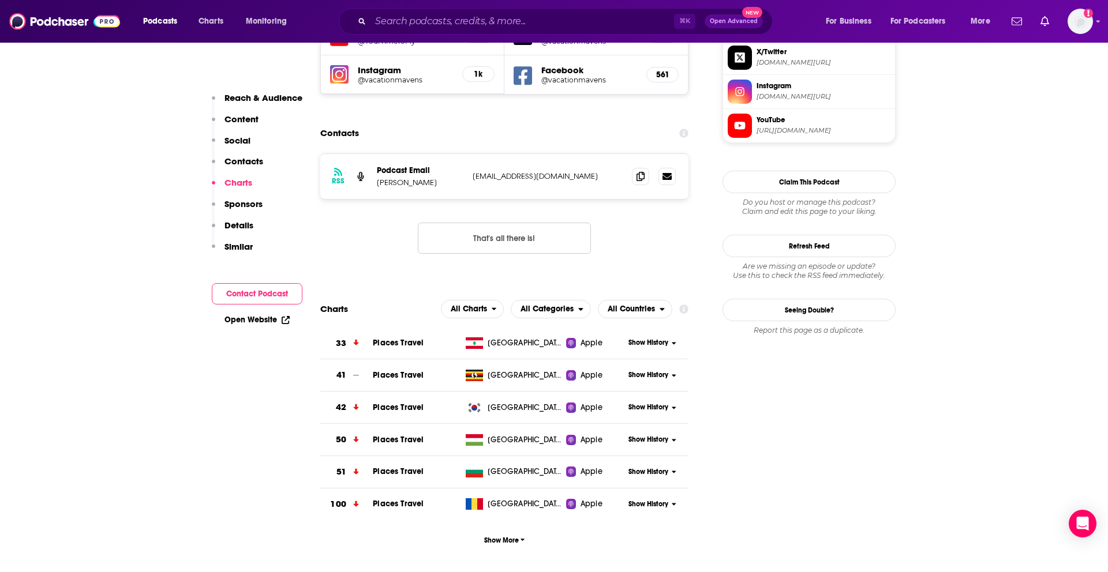
scroll to position [1051, 0]
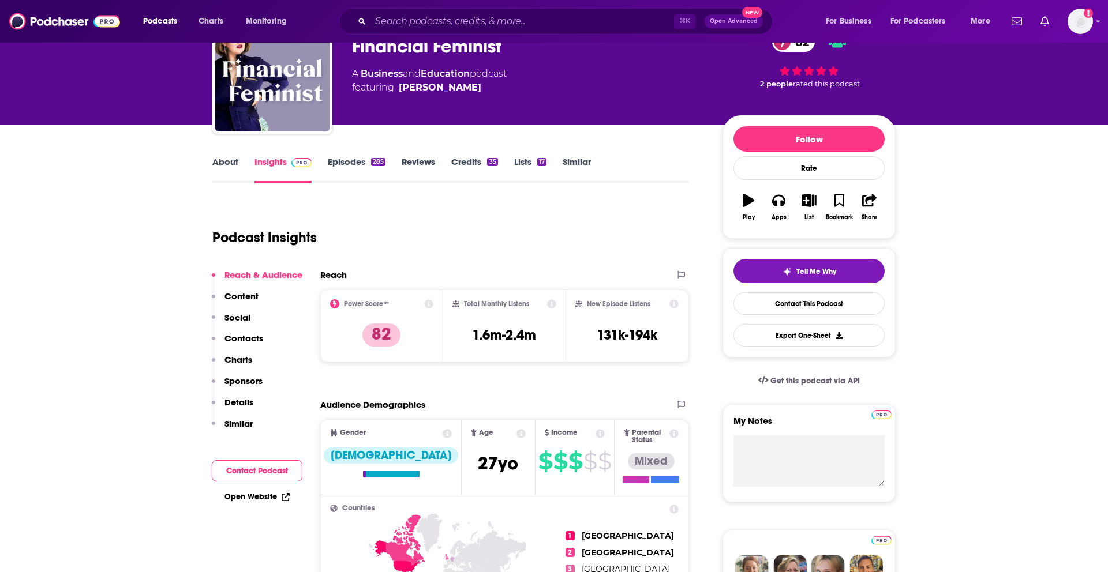
scroll to position [65, 0]
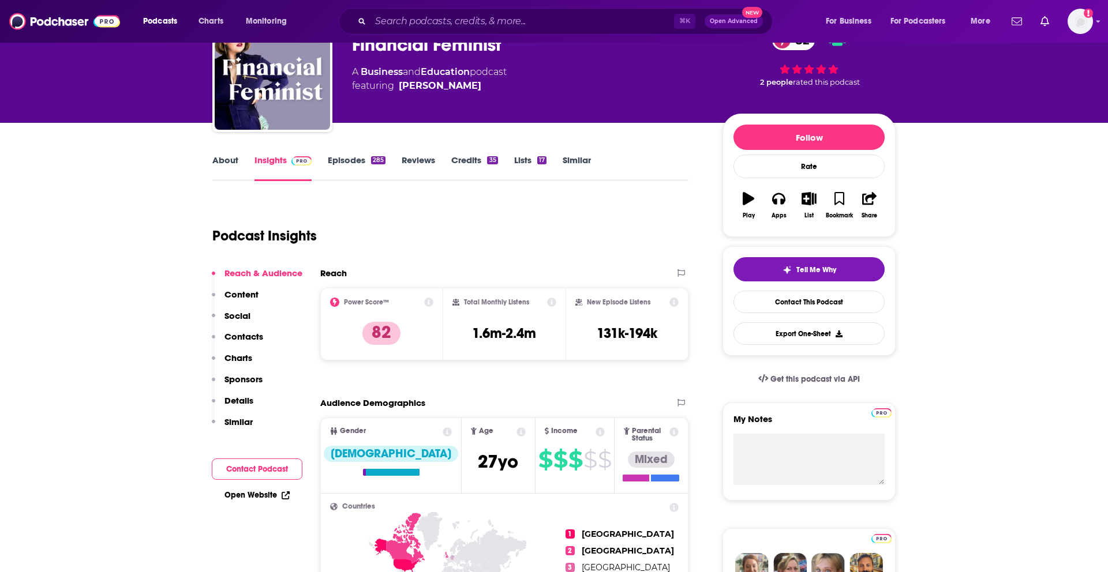
click at [358, 156] on link "Episodes 285" at bounding box center [357, 168] width 58 height 27
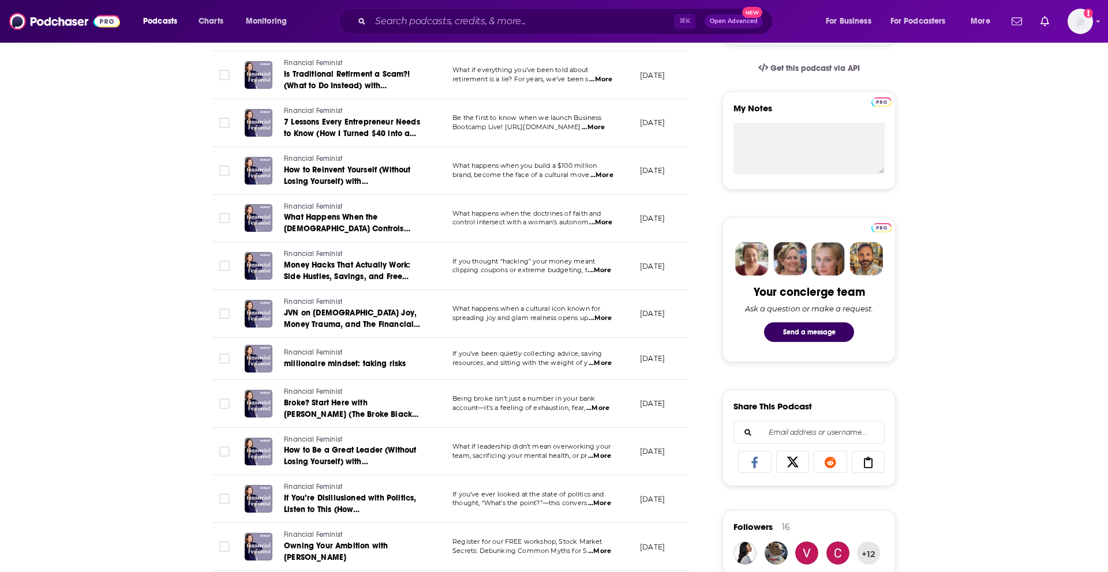
scroll to position [381, 0]
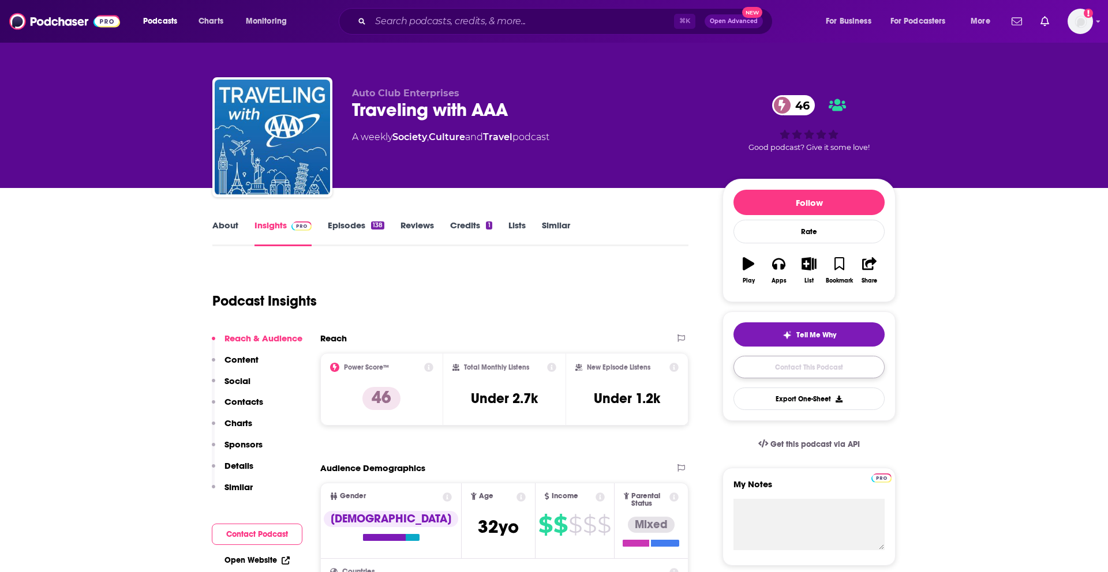
click at [791, 368] on link "Contact This Podcast" at bounding box center [808, 367] width 151 height 23
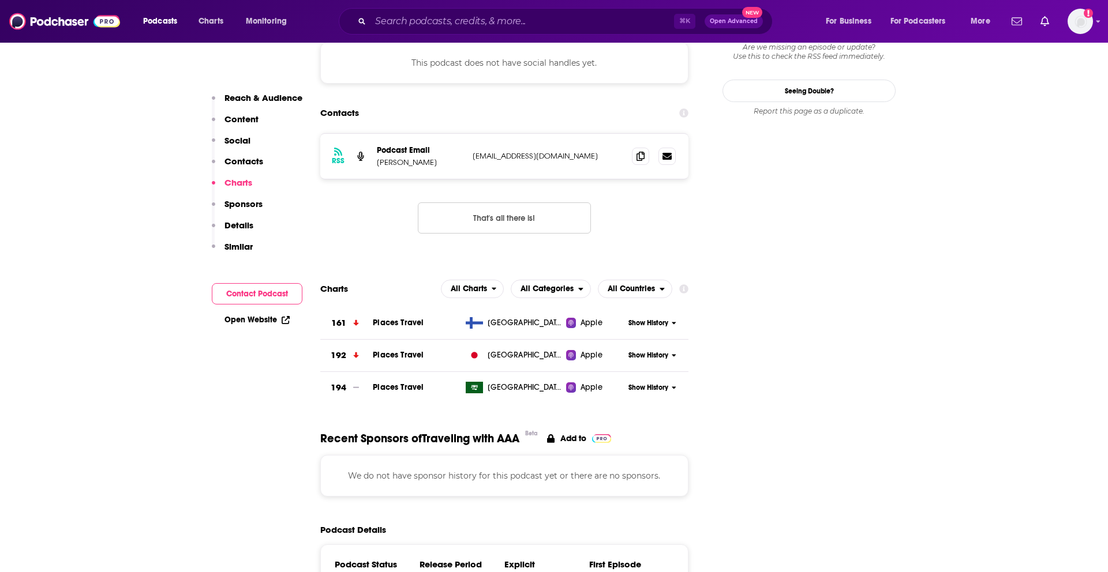
scroll to position [1031, 0]
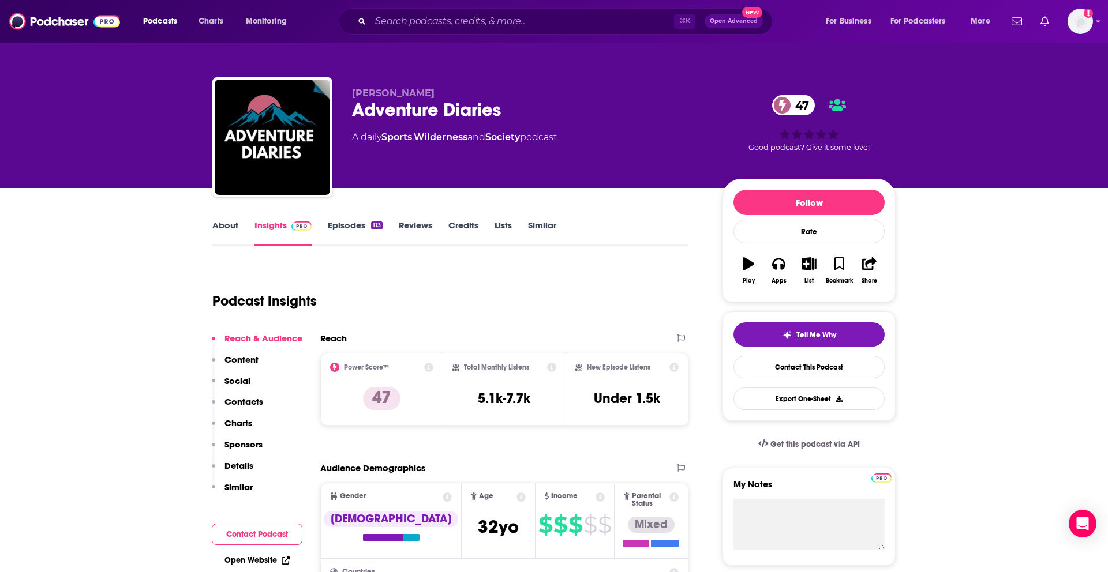
click at [343, 231] on link "Episodes 113" at bounding box center [355, 233] width 55 height 27
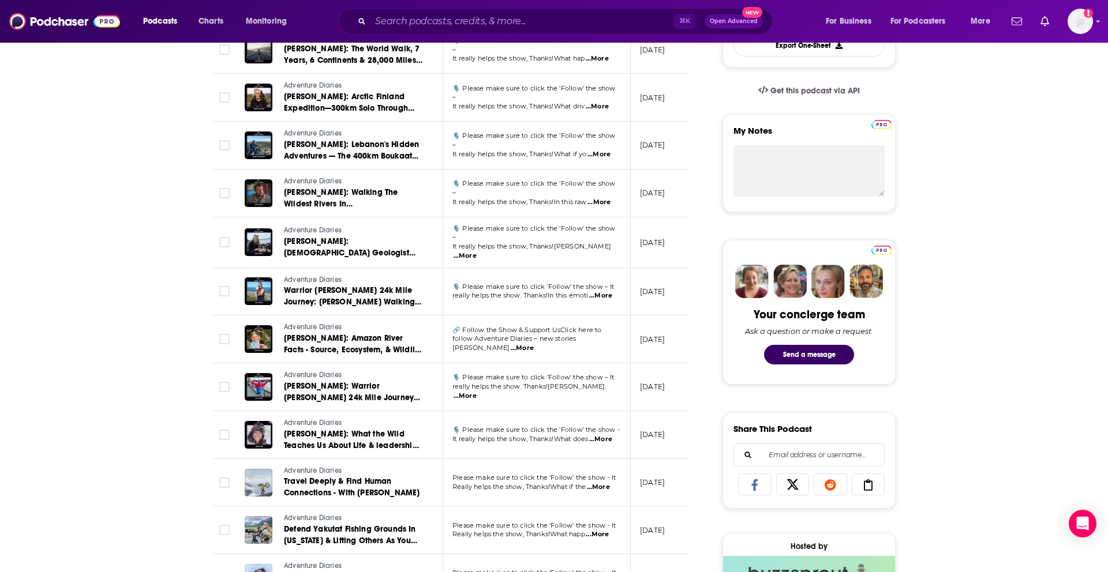
scroll to position [355, 0]
